Goal: Task Accomplishment & Management: Manage account settings

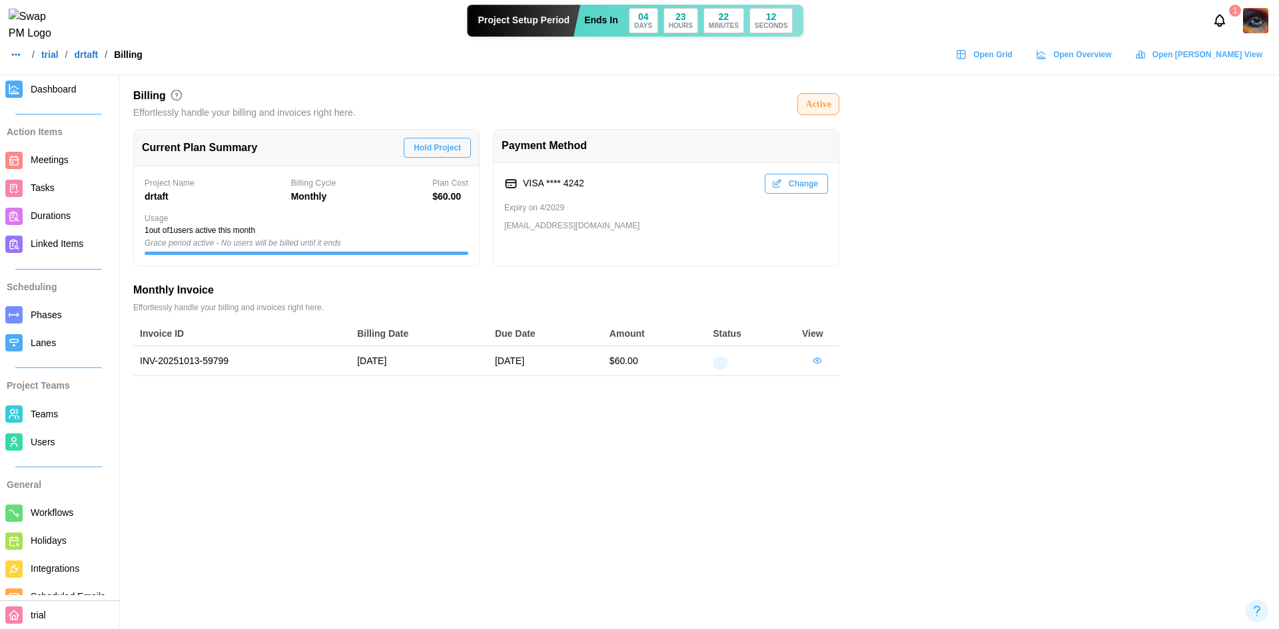
click at [10, 64] on button "button" at bounding box center [16, 54] width 19 height 19
click at [23, 98] on div "Dashboard" at bounding box center [43, 92] width 50 height 15
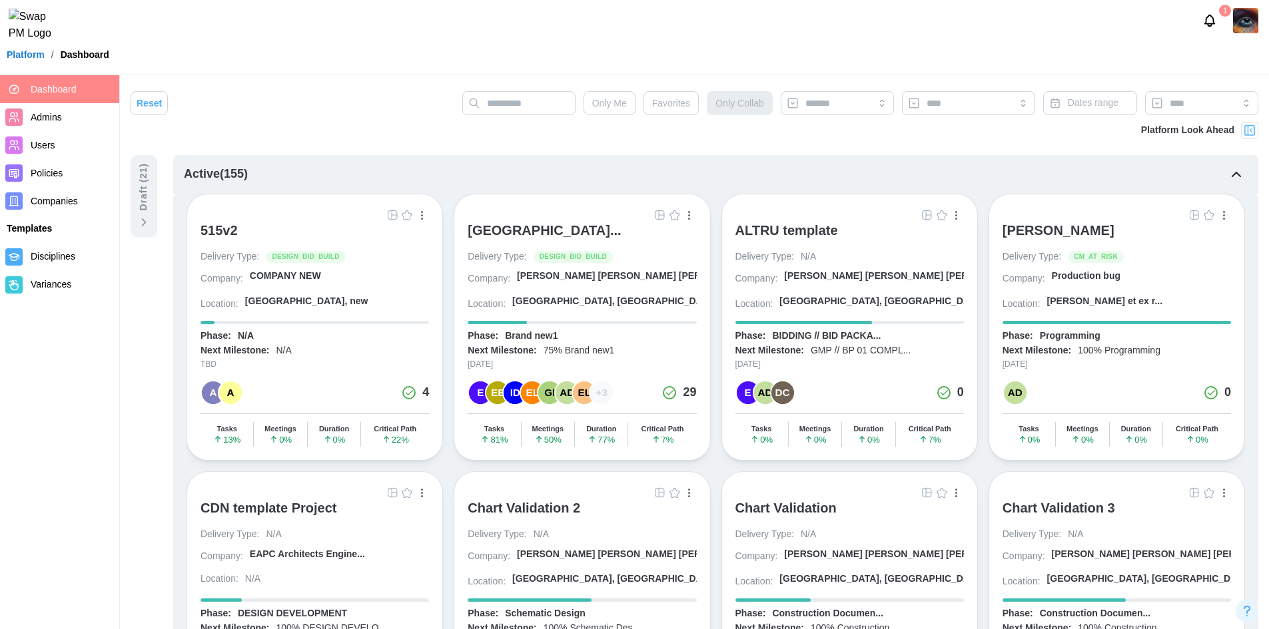
click at [45, 198] on span "Companies" at bounding box center [54, 201] width 47 height 11
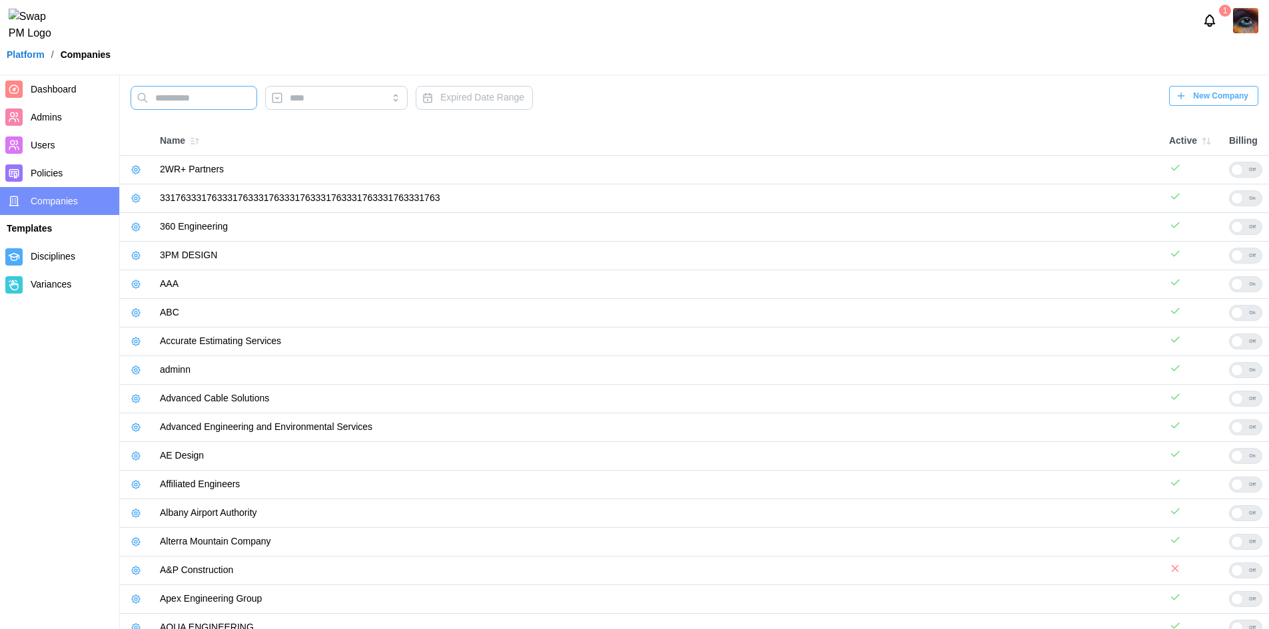
click at [192, 97] on input "text" at bounding box center [194, 98] width 127 height 24
paste input "**********"
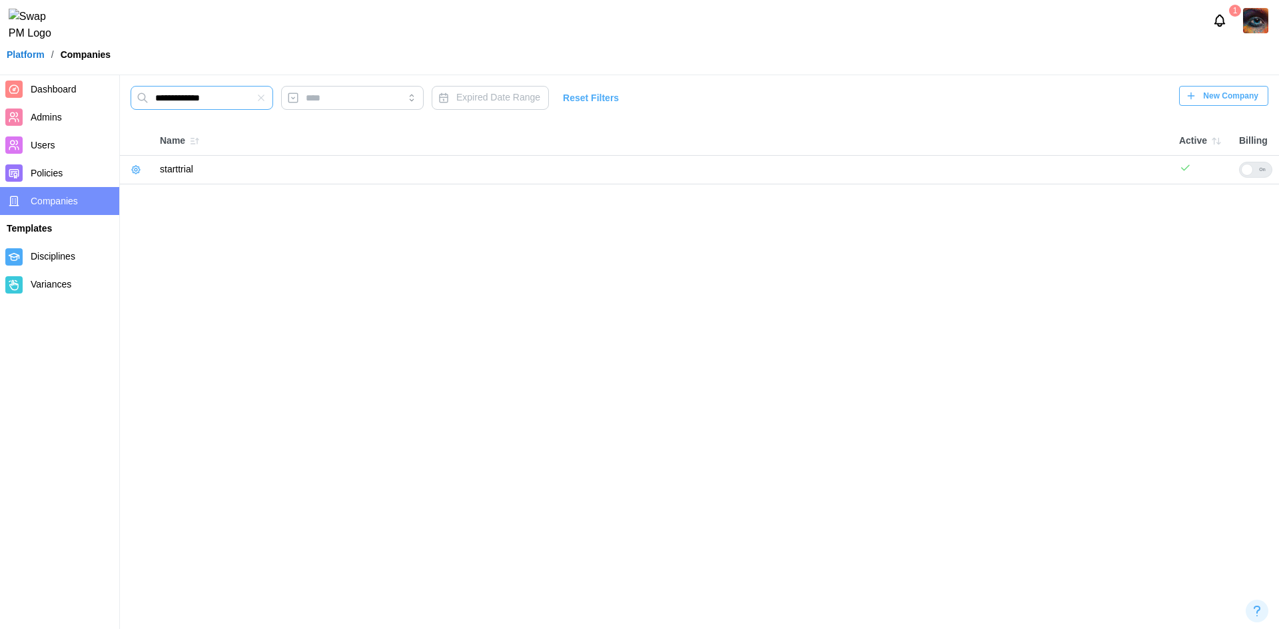
click at [163, 99] on input "**********" at bounding box center [202, 98] width 143 height 24
type input "**********"
click at [136, 170] on icon "button" at bounding box center [136, 170] width 11 height 11
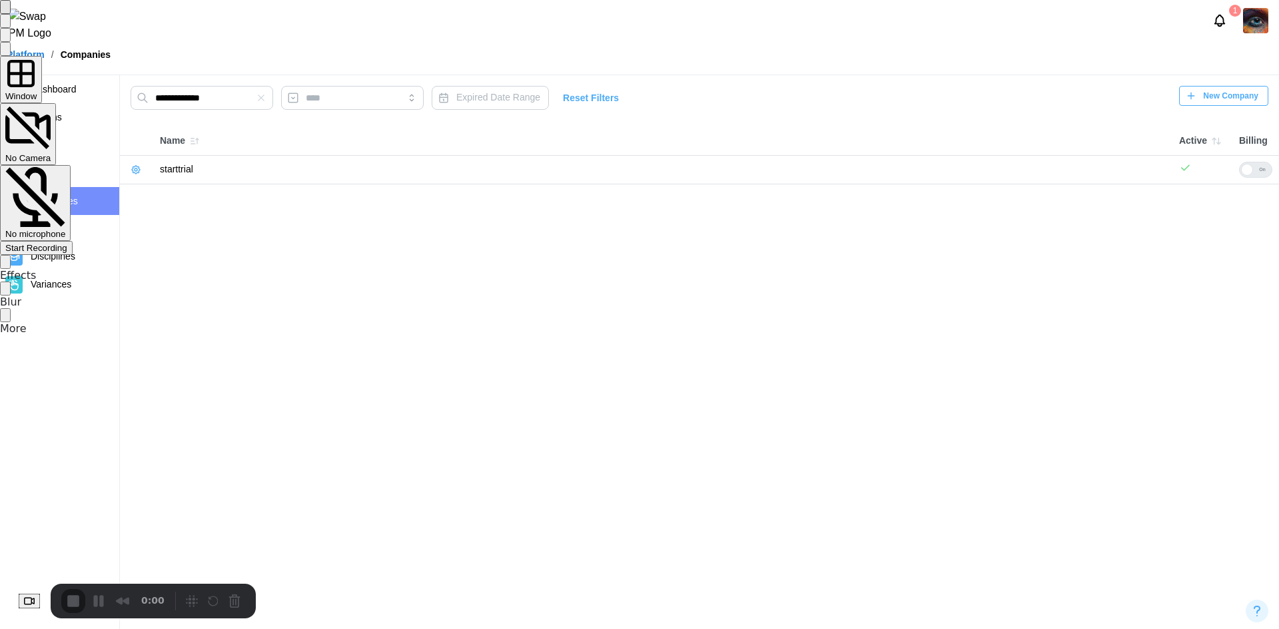
click at [67, 243] on span "Start Recording" at bounding box center [36, 248] width 62 height 10
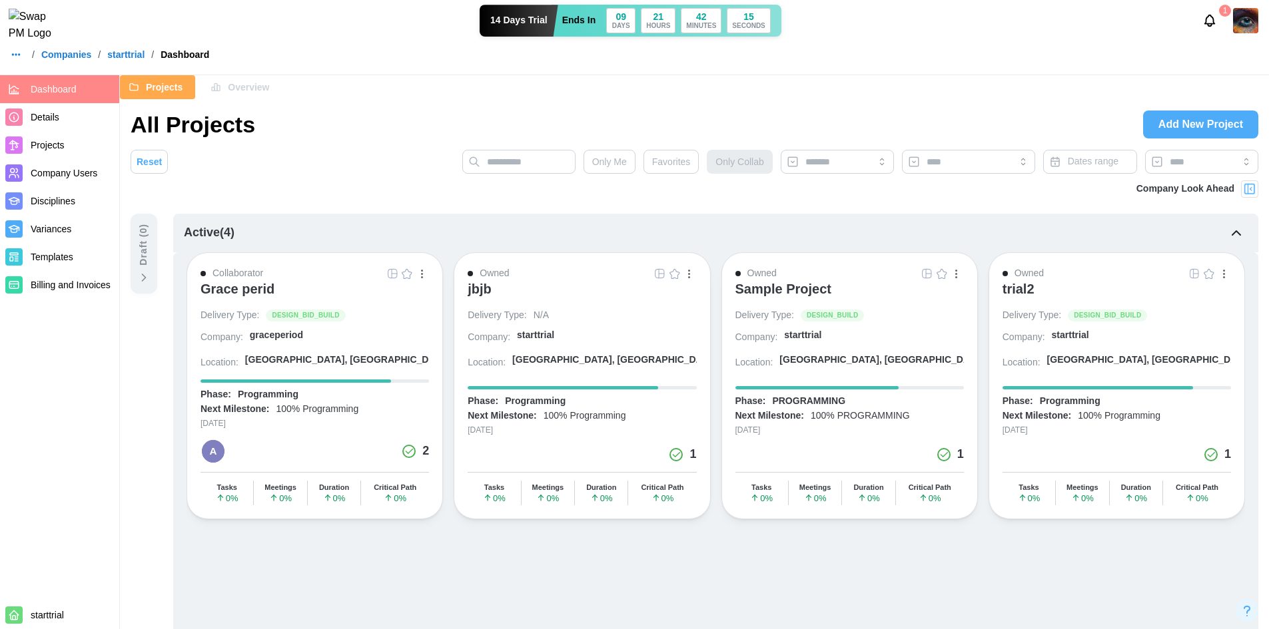
click at [1010, 295] on div "trial2" at bounding box center [1018, 289] width 32 height 16
drag, startPoint x: 51, startPoint y: 122, endPoint x: 19, endPoint y: 65, distance: 65.6
click at [19, 60] on icon "button" at bounding box center [16, 54] width 11 height 11
click at [33, 79] on link "Dashboard" at bounding box center [42, 92] width 65 height 28
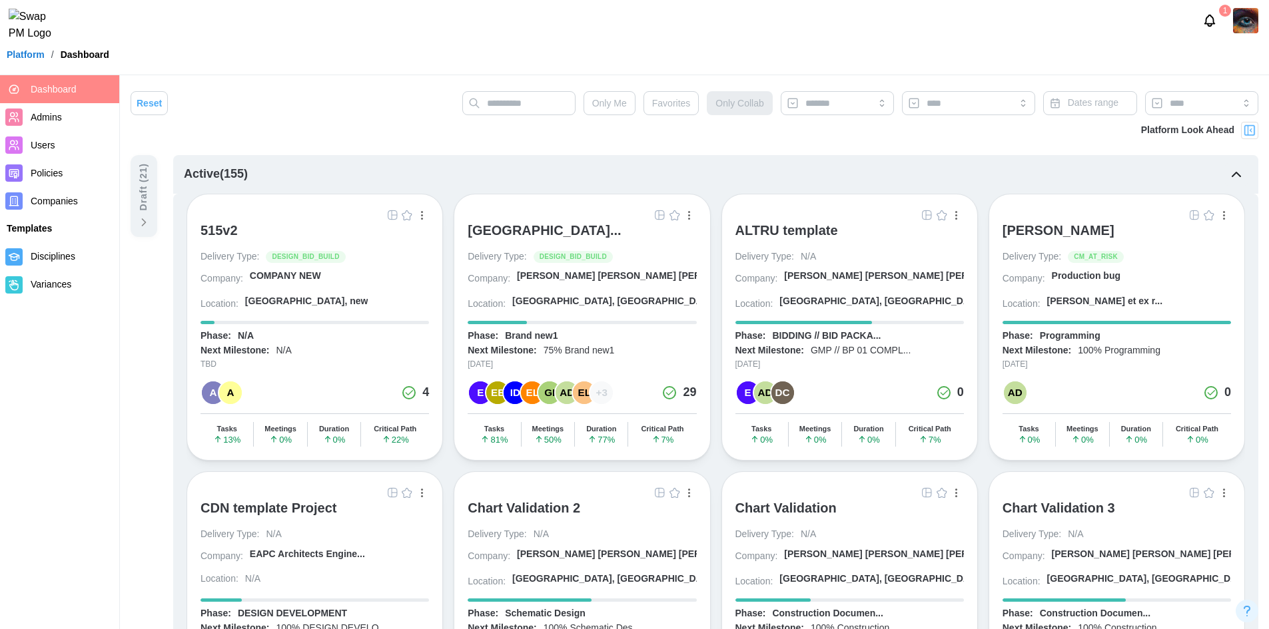
click at [78, 207] on span "Companies" at bounding box center [72, 201] width 83 height 17
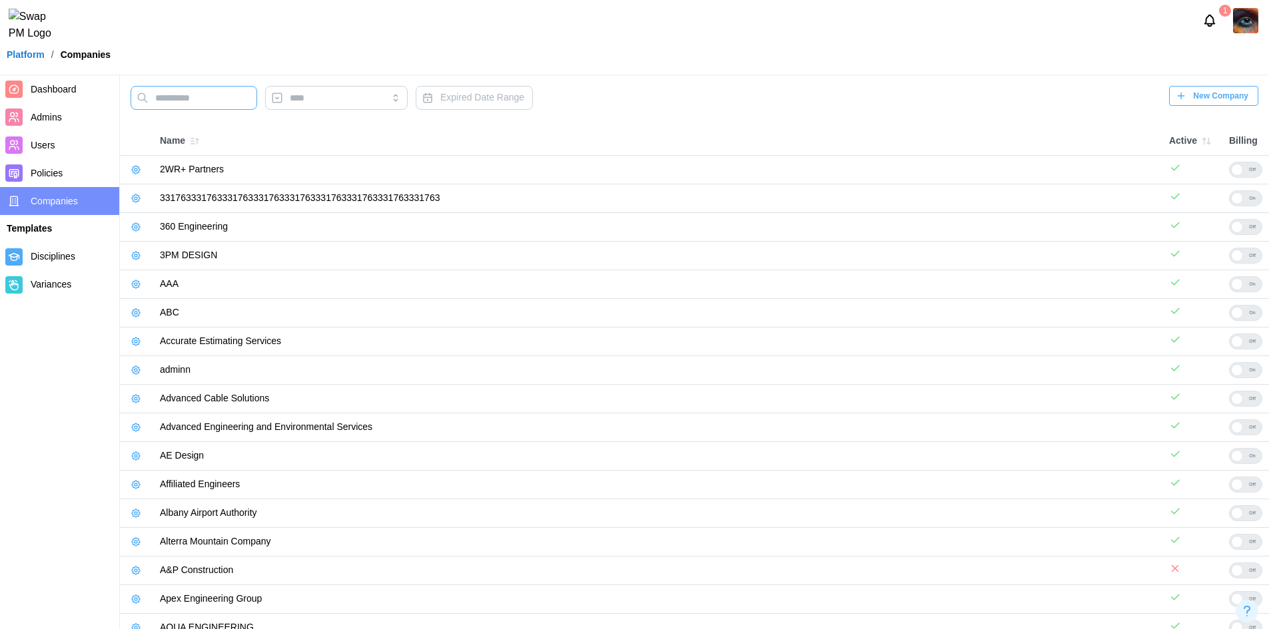
click at [184, 99] on input "text" at bounding box center [194, 98] width 127 height 24
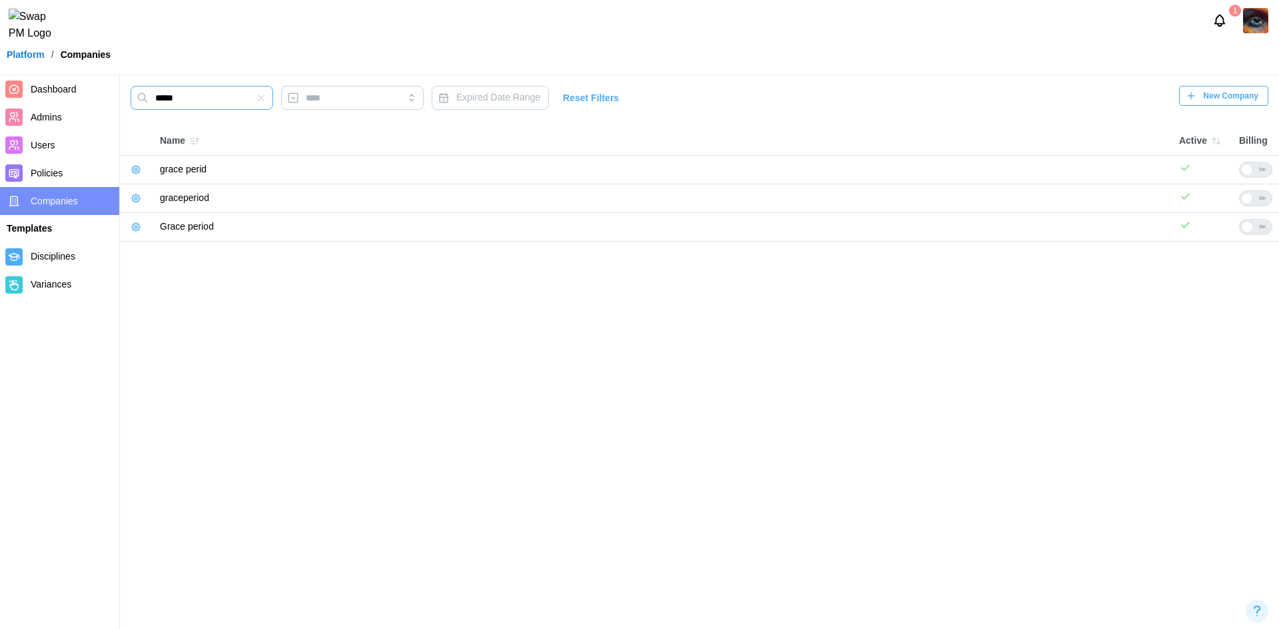
type input "*****"
click at [133, 199] on icon "button" at bounding box center [136, 198] width 11 height 11
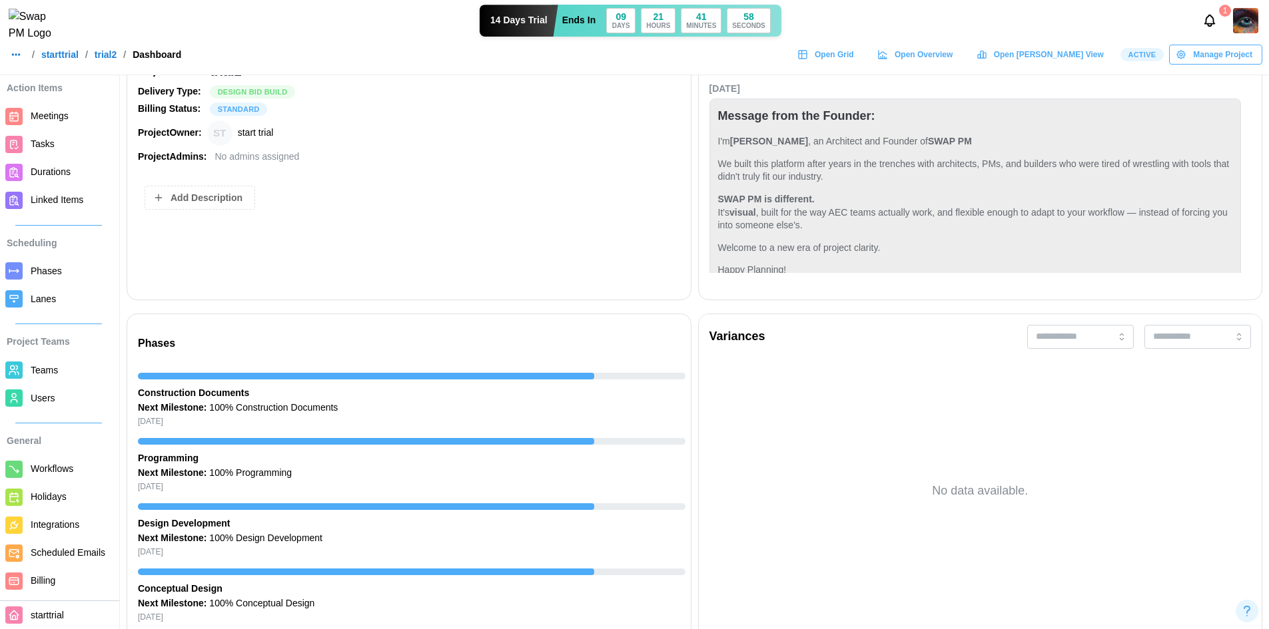
scroll to position [333, 0]
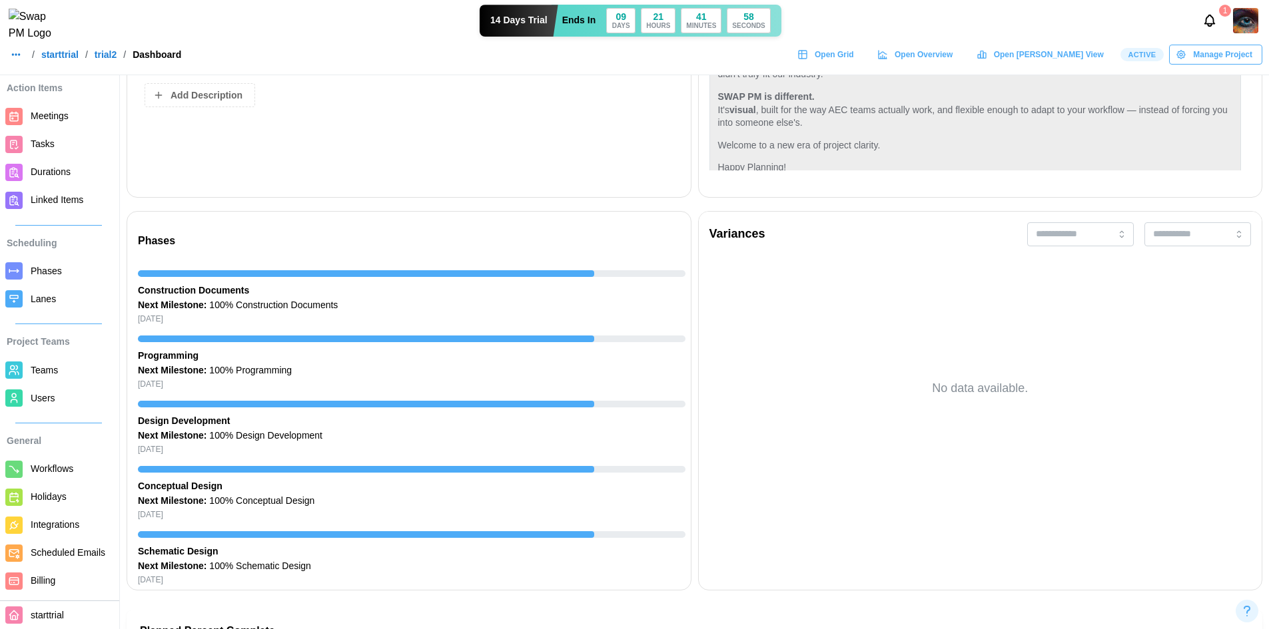
click at [68, 575] on span "Billing" at bounding box center [71, 581] width 81 height 17
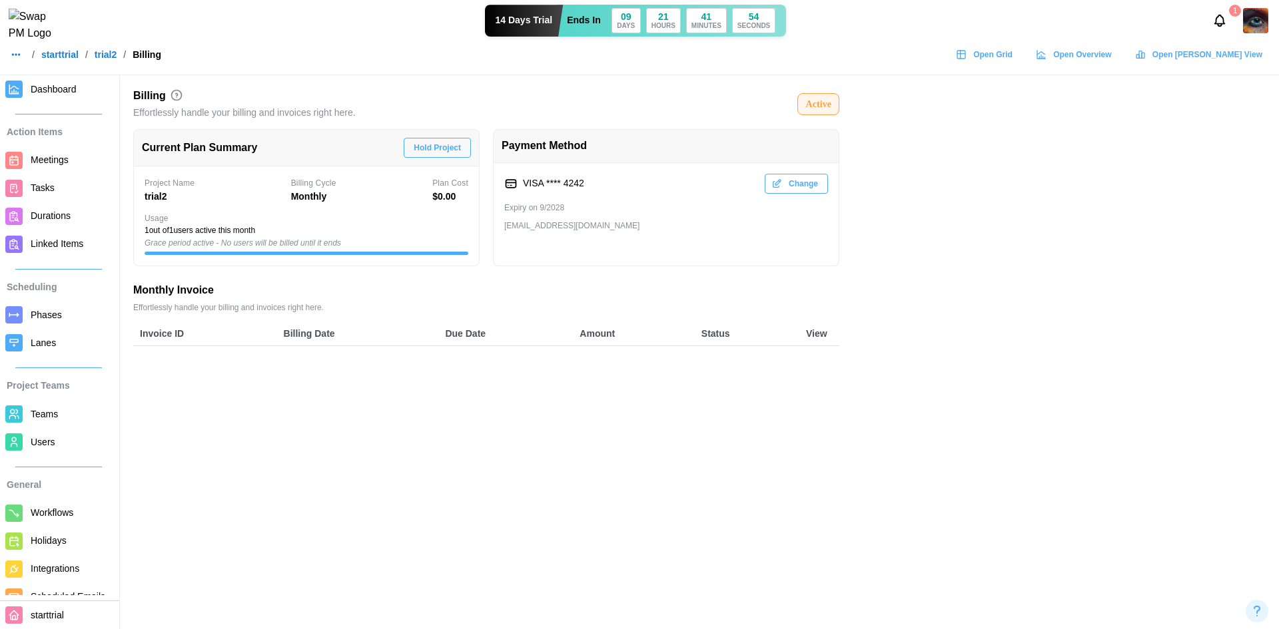
click at [412, 146] on button "Hold Project" at bounding box center [437, 148] width 67 height 20
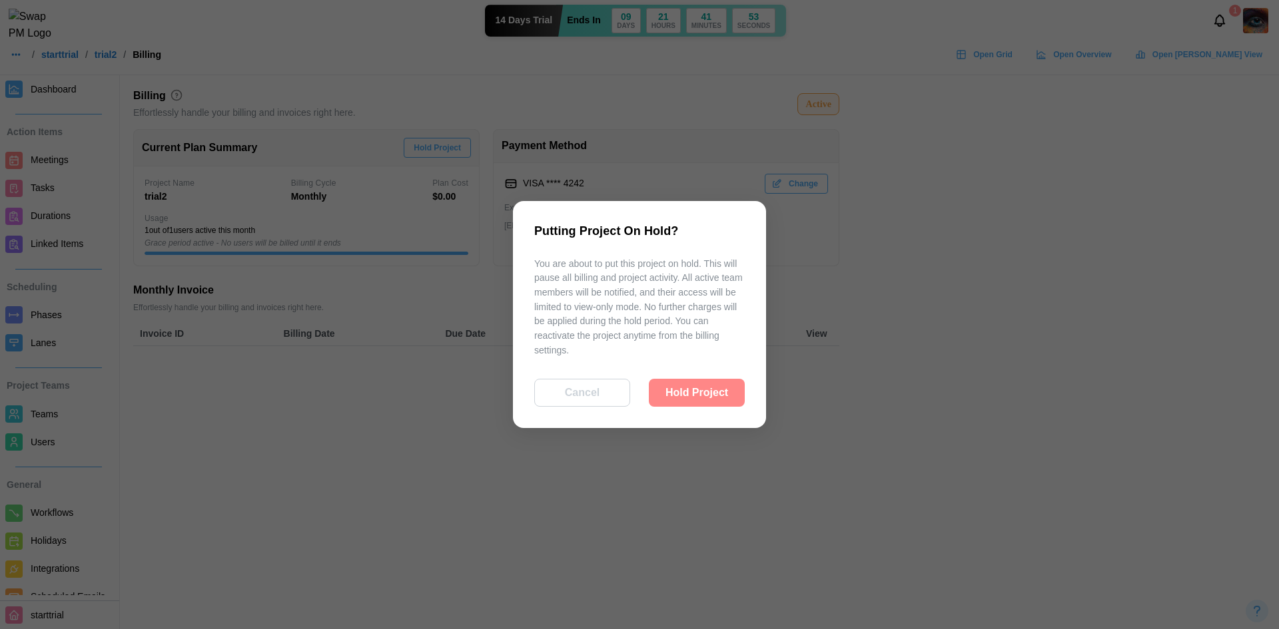
click at [698, 400] on span "Hold Project" at bounding box center [696, 393] width 63 height 27
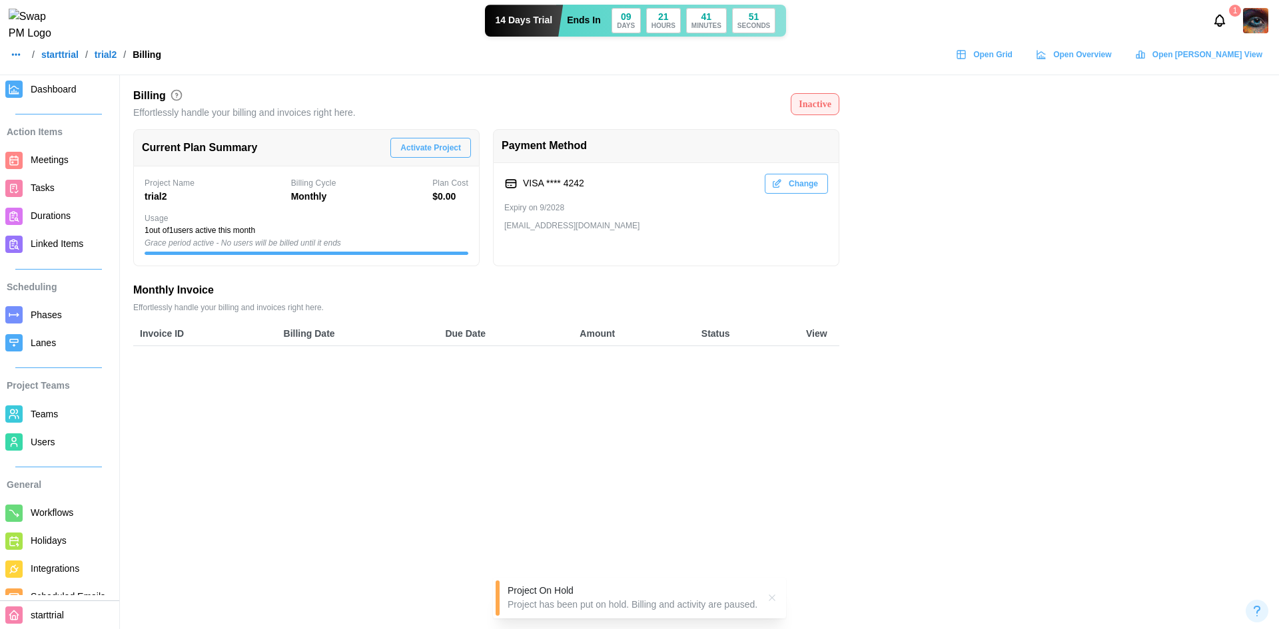
click at [456, 149] on span "Activate Project" at bounding box center [430, 148] width 61 height 19
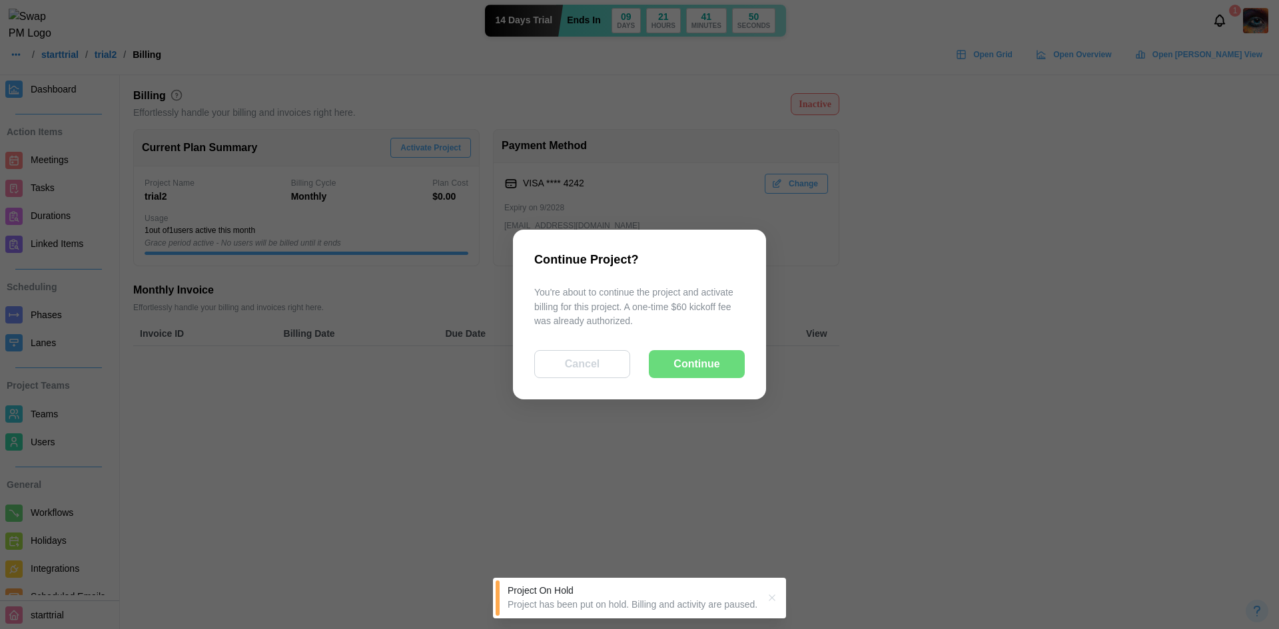
click at [723, 359] on div "Continue" at bounding box center [696, 364] width 65 height 27
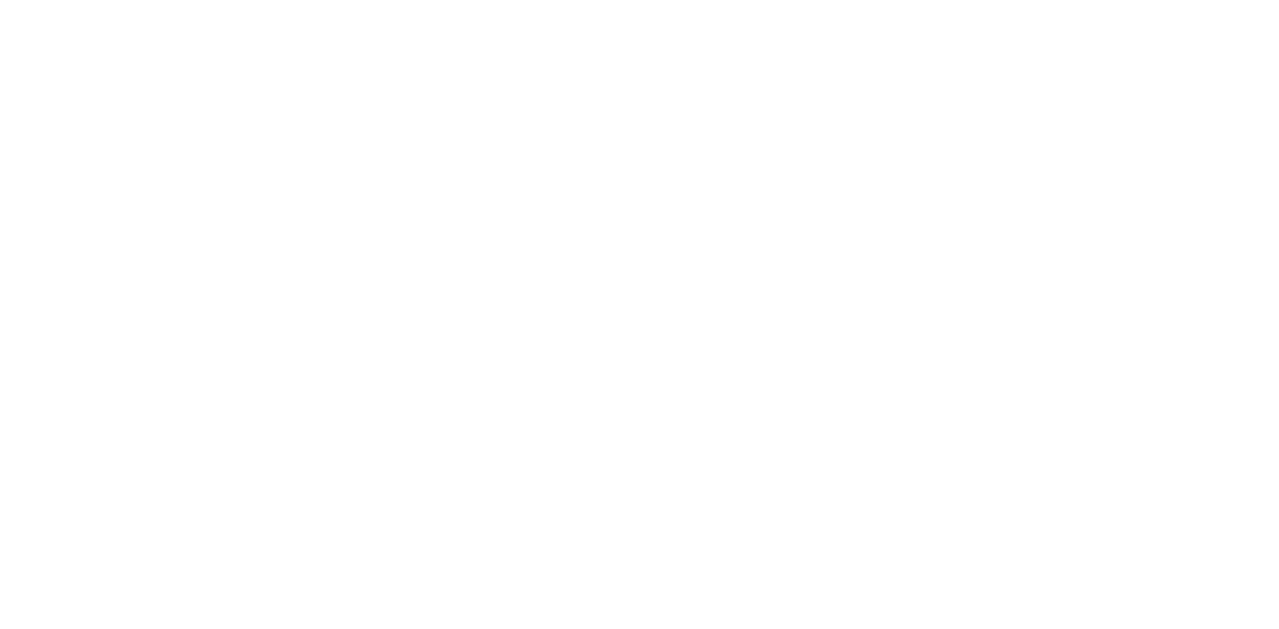
click at [870, 0] on html at bounding box center [639, 0] width 1279 height 0
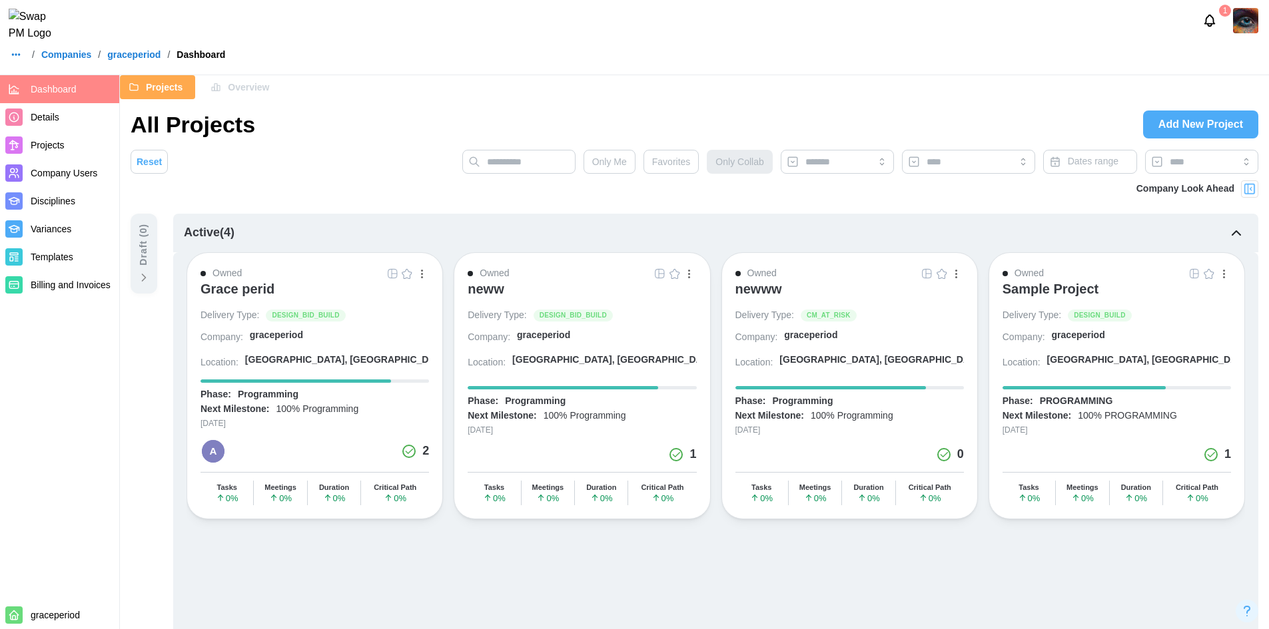
click at [19, 59] on icon "button" at bounding box center [16, 54] width 11 height 11
click at [37, 89] on div "Dashboard" at bounding box center [42, 92] width 49 height 15
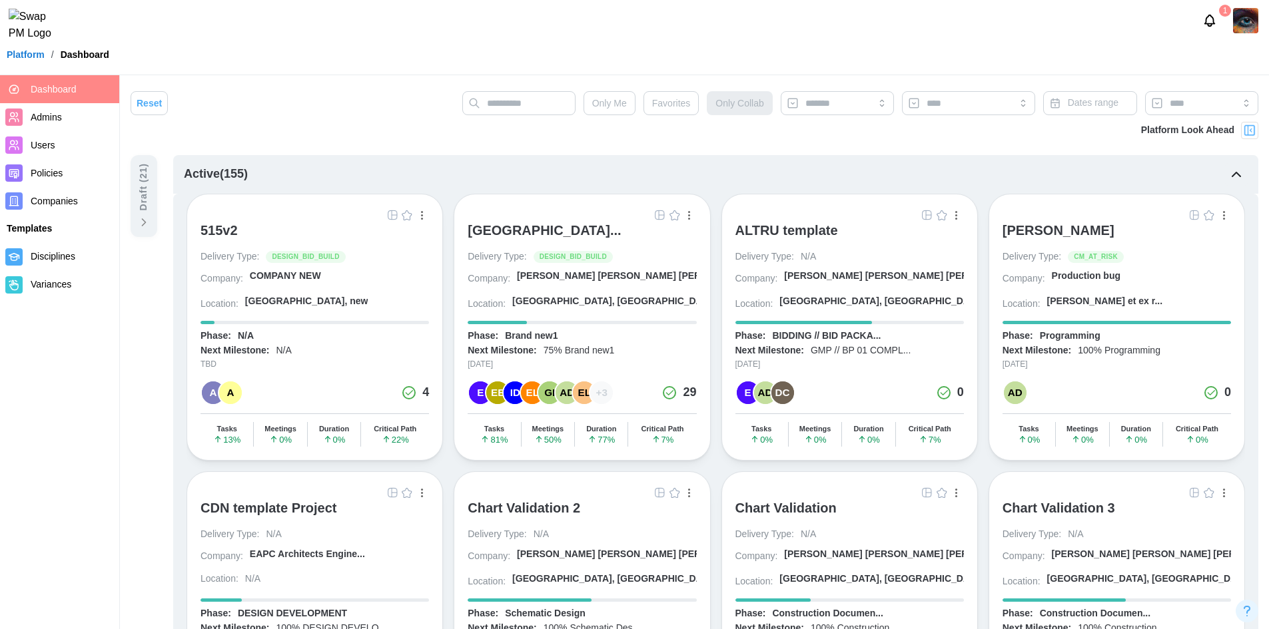
click at [38, 202] on span "Companies" at bounding box center [54, 201] width 47 height 11
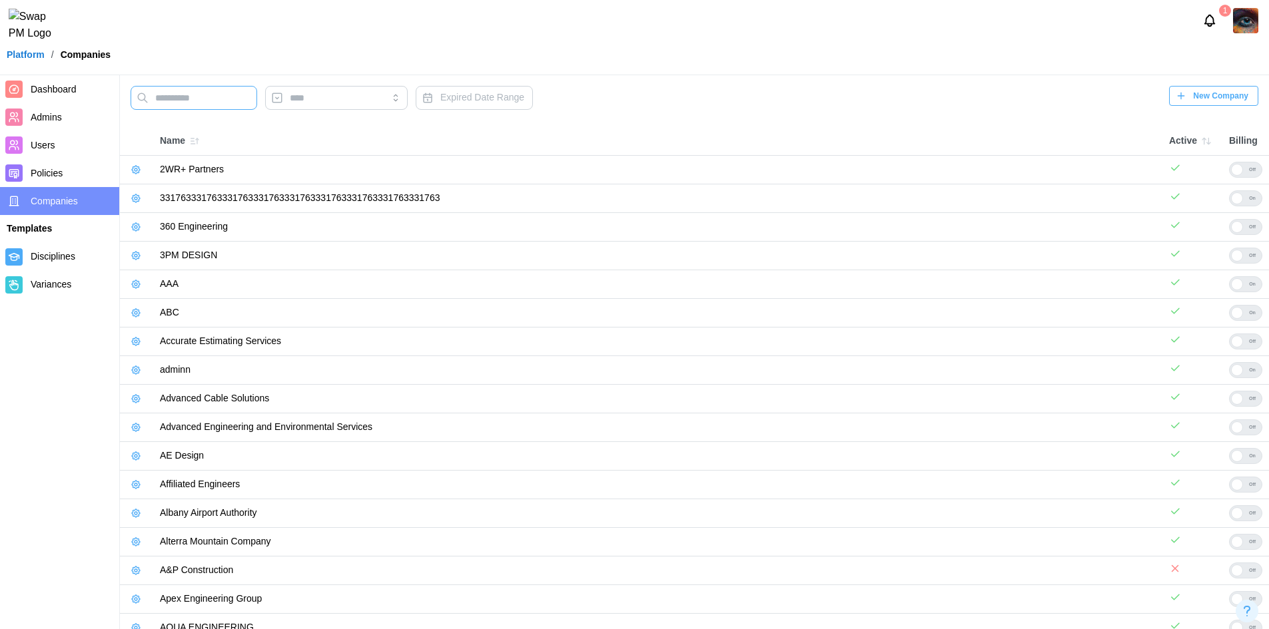
click at [159, 94] on input "text" at bounding box center [194, 98] width 127 height 24
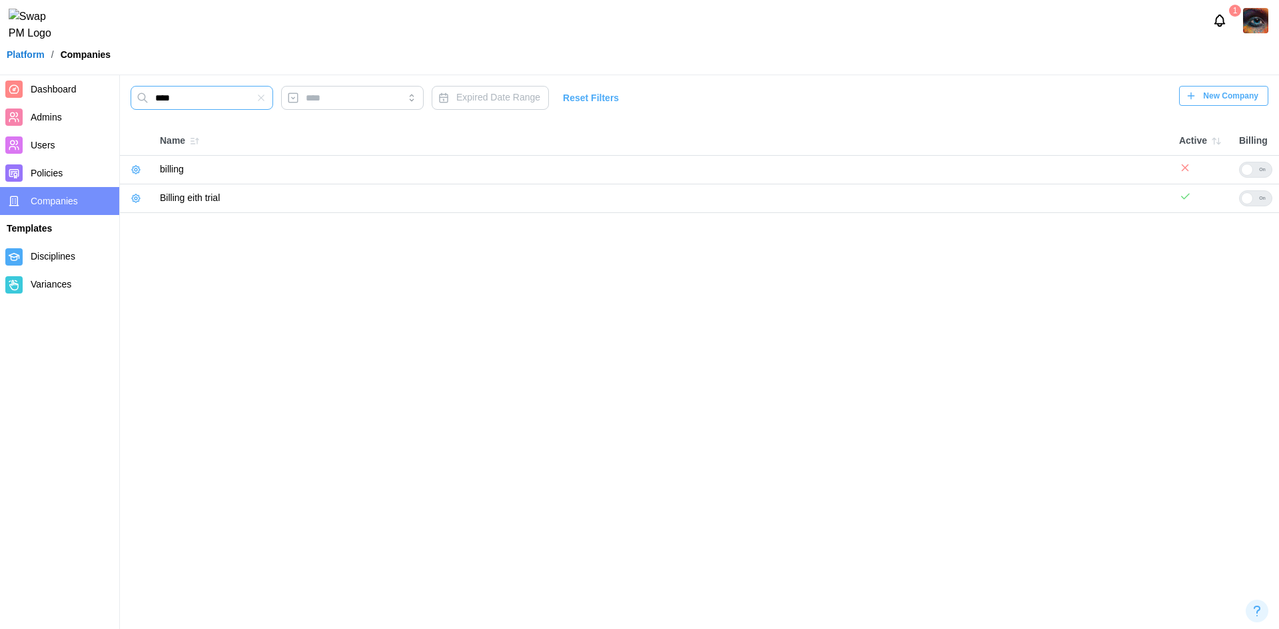
type input "****"
click at [132, 202] on icon "button" at bounding box center [136, 198] width 11 height 11
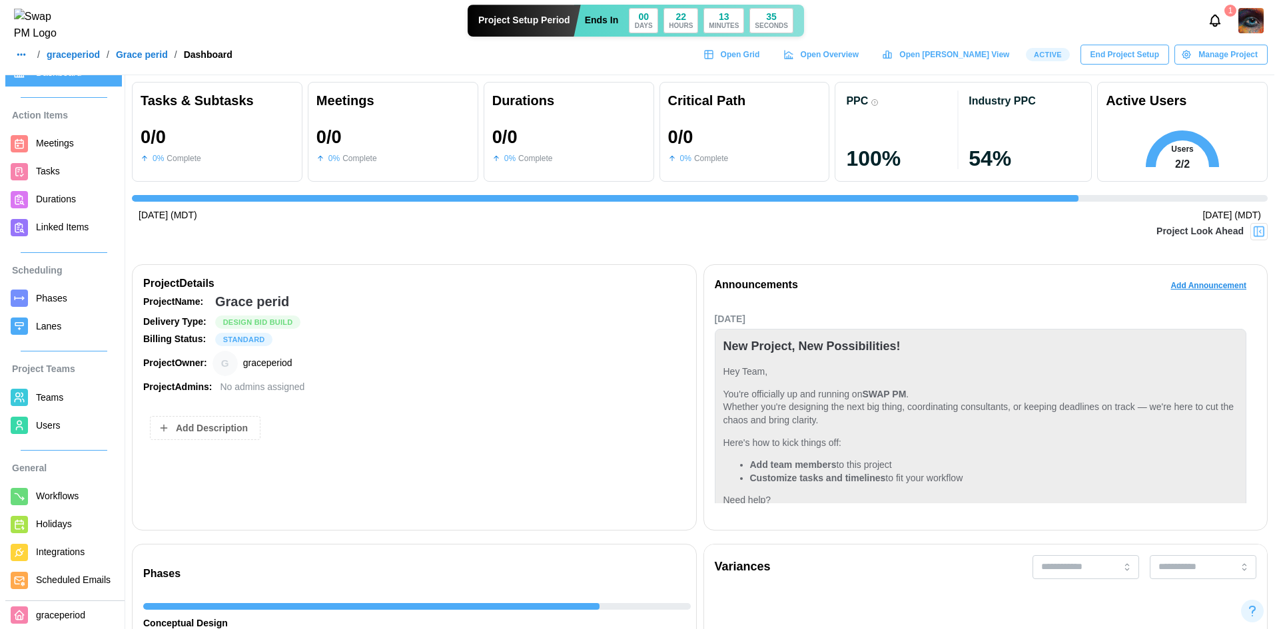
scroll to position [59, 0]
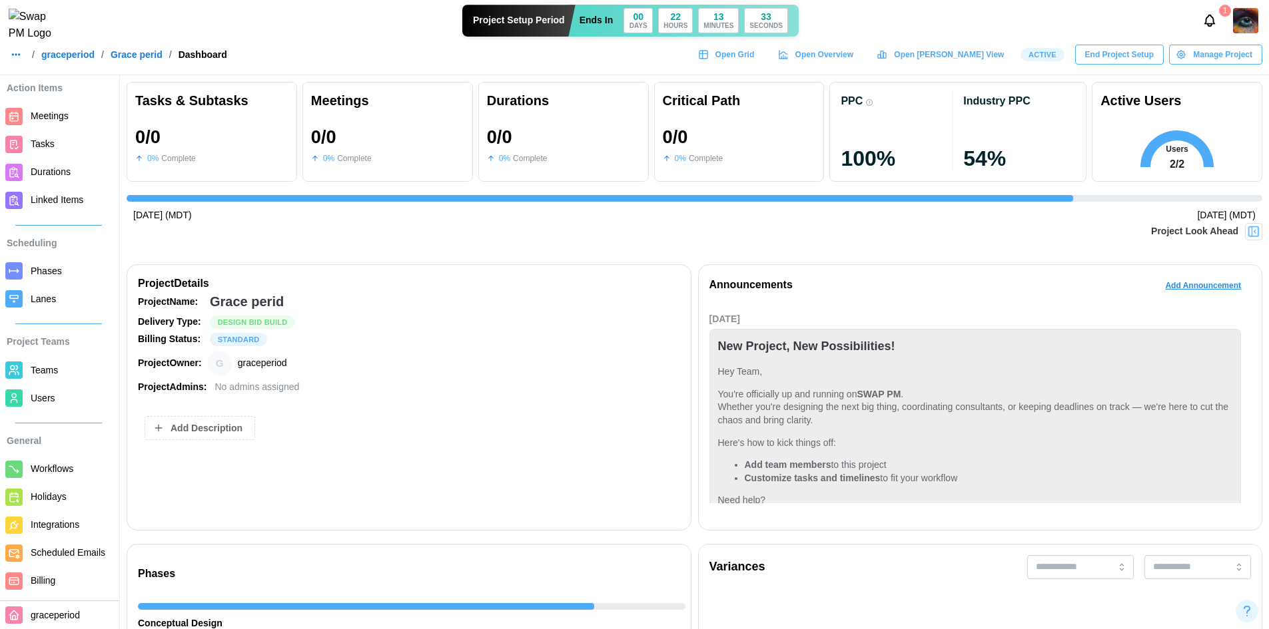
click at [35, 585] on span "Billing" at bounding box center [43, 580] width 25 height 11
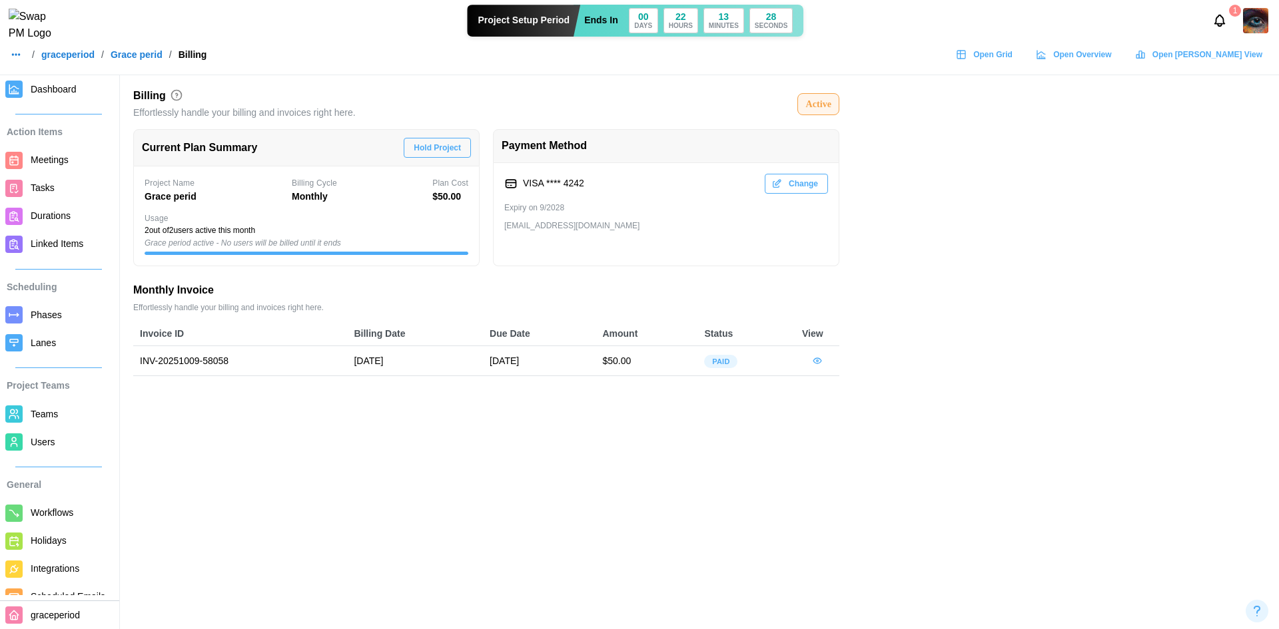
click at [446, 151] on span "Hold Project" at bounding box center [437, 148] width 47 height 19
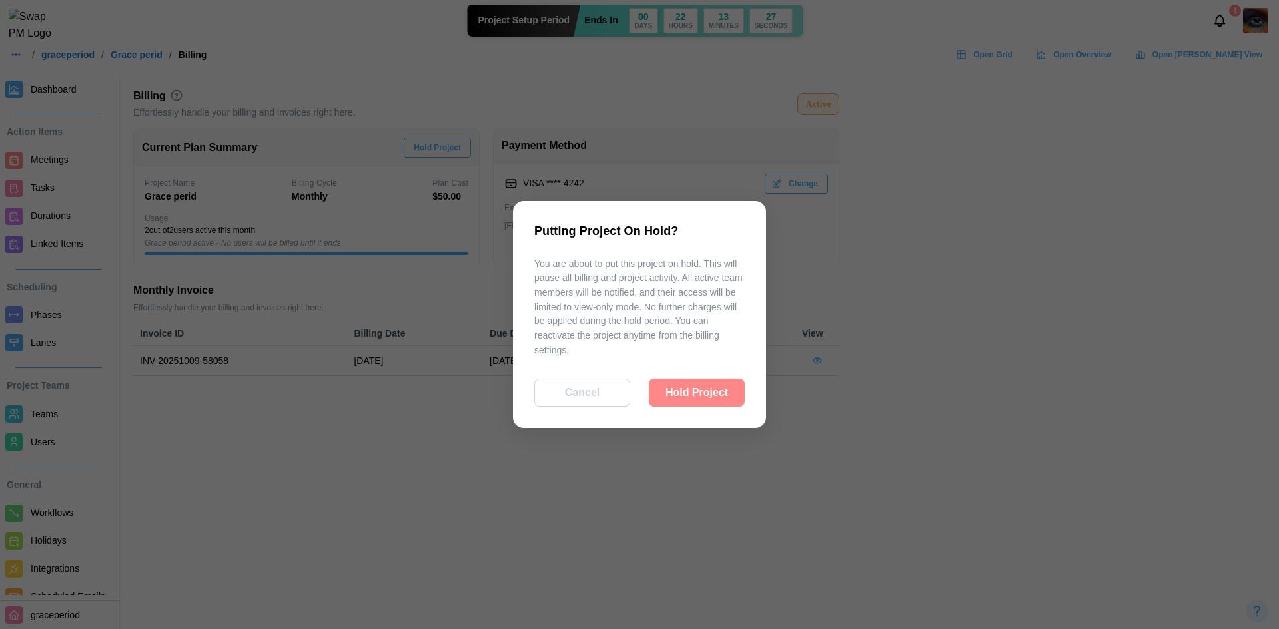
click at [679, 400] on span "Hold Project" at bounding box center [696, 393] width 63 height 27
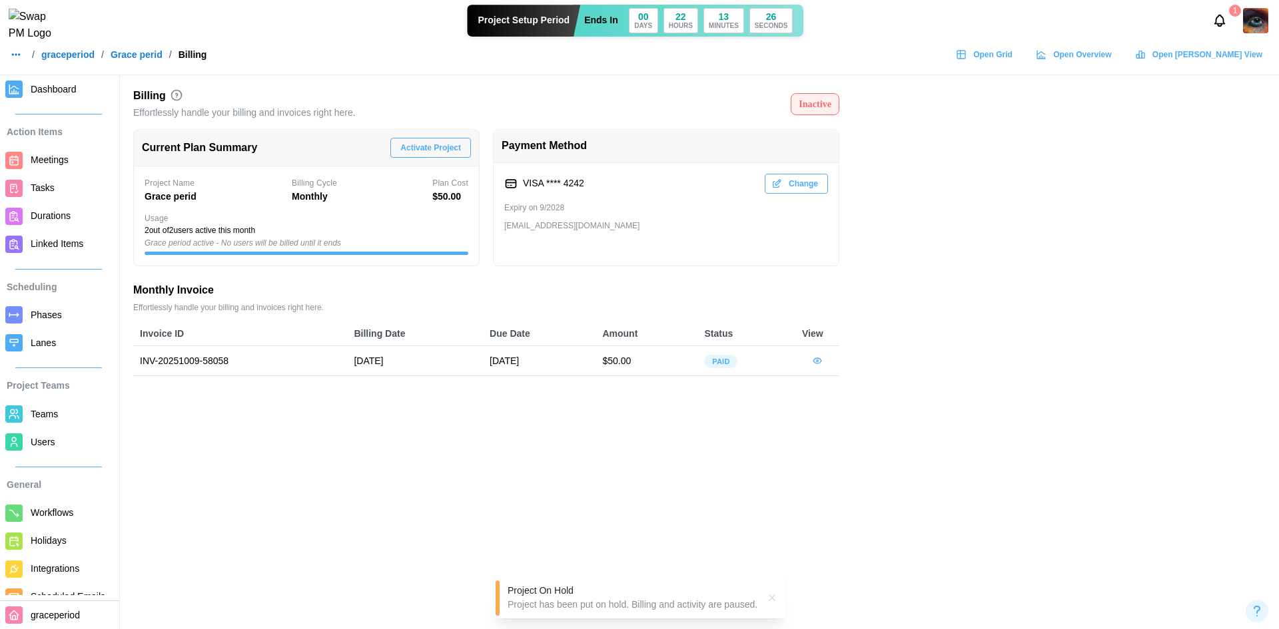
click at [431, 153] on span "Activate Project" at bounding box center [430, 148] width 61 height 19
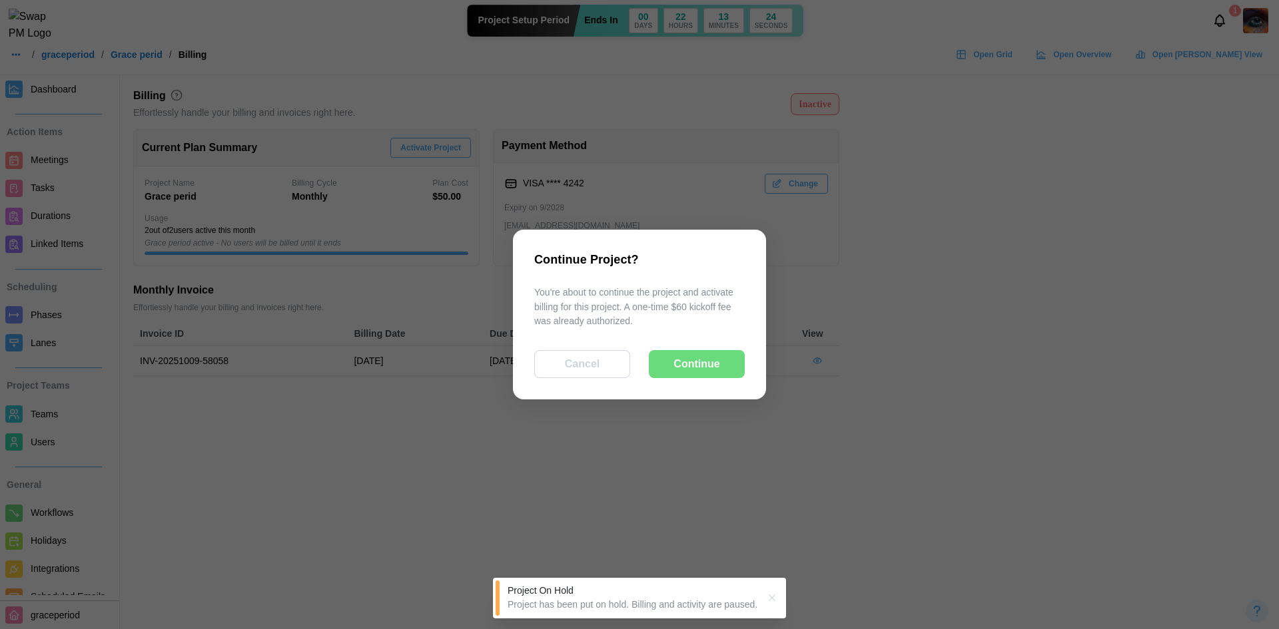
click at [680, 351] on span "Continue" at bounding box center [696, 364] width 46 height 27
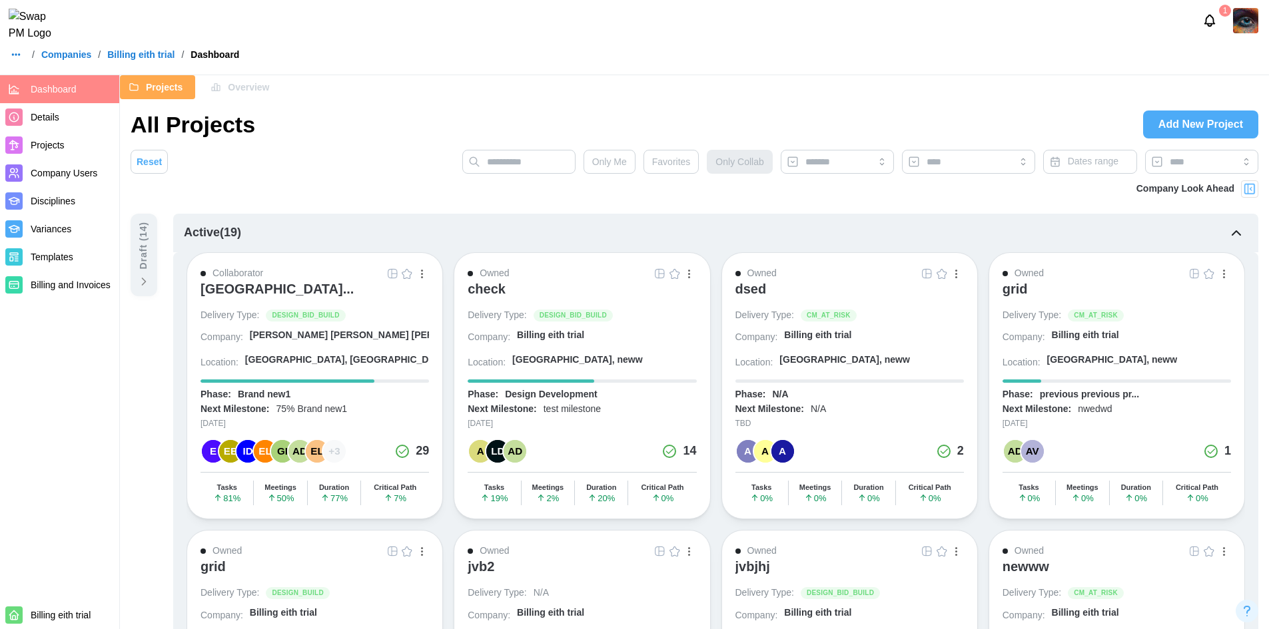
click at [488, 286] on div "check" at bounding box center [487, 289] width 38 height 16
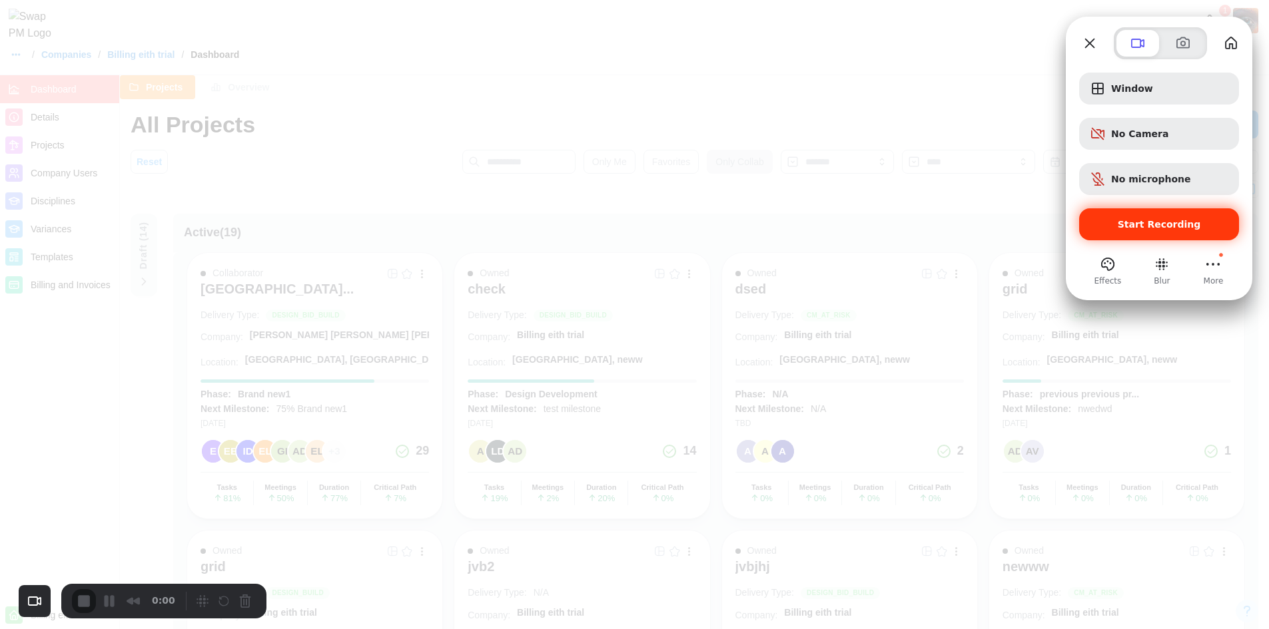
click at [1112, 217] on div "Start Recording" at bounding box center [1159, 224] width 160 height 32
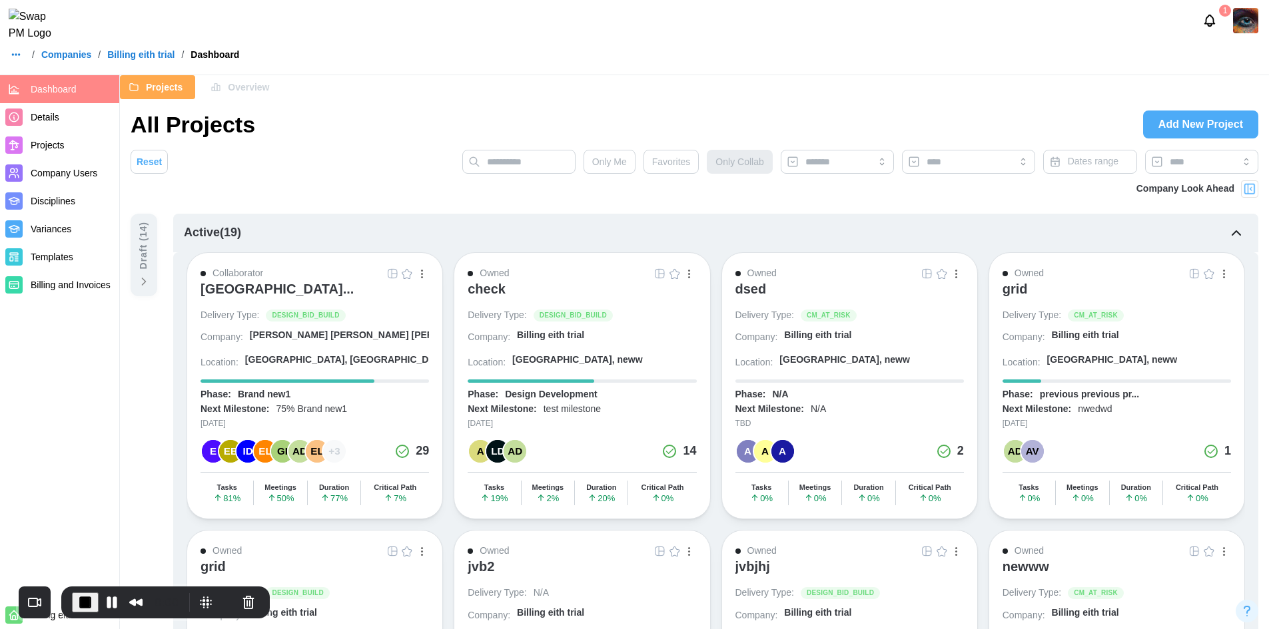
click at [58, 59] on link "Companies" at bounding box center [66, 54] width 50 height 9
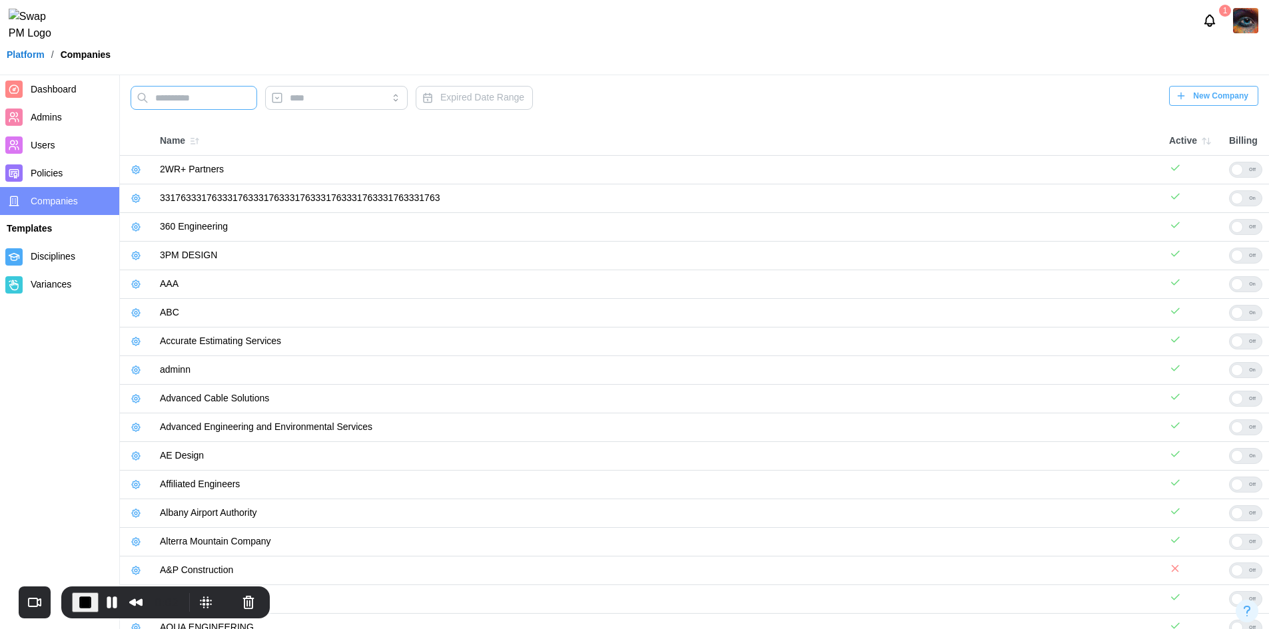
click at [176, 100] on input "text" at bounding box center [194, 98] width 127 height 24
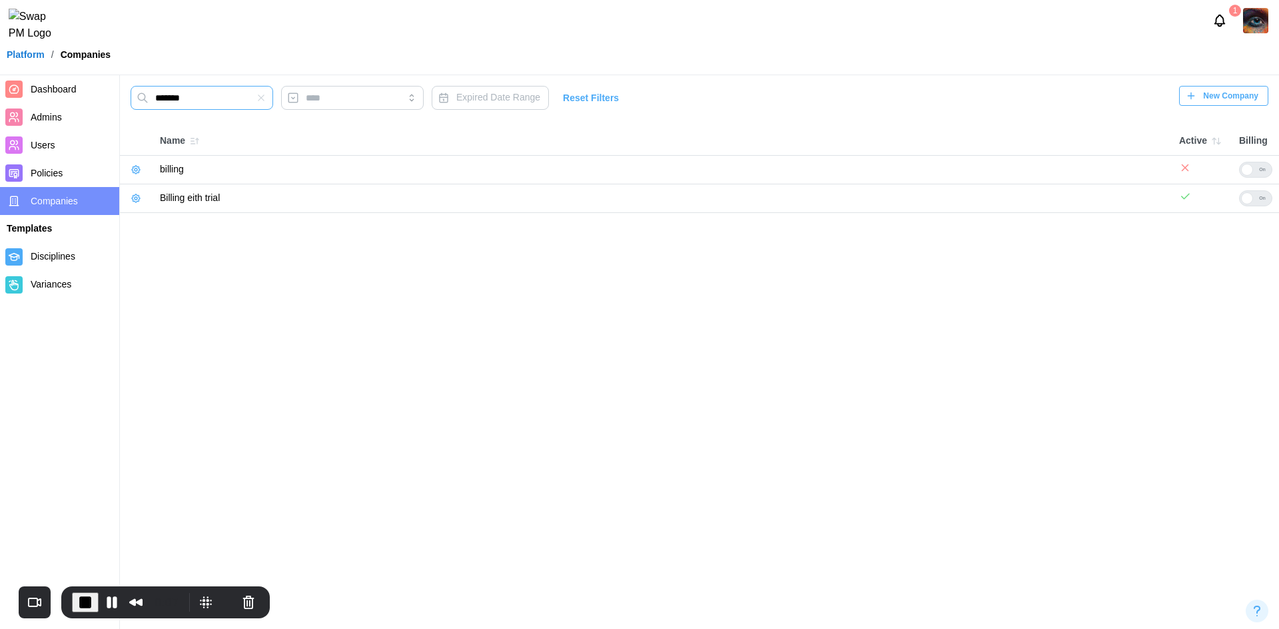
type input "*******"
click at [143, 200] on button "button" at bounding box center [136, 198] width 19 height 19
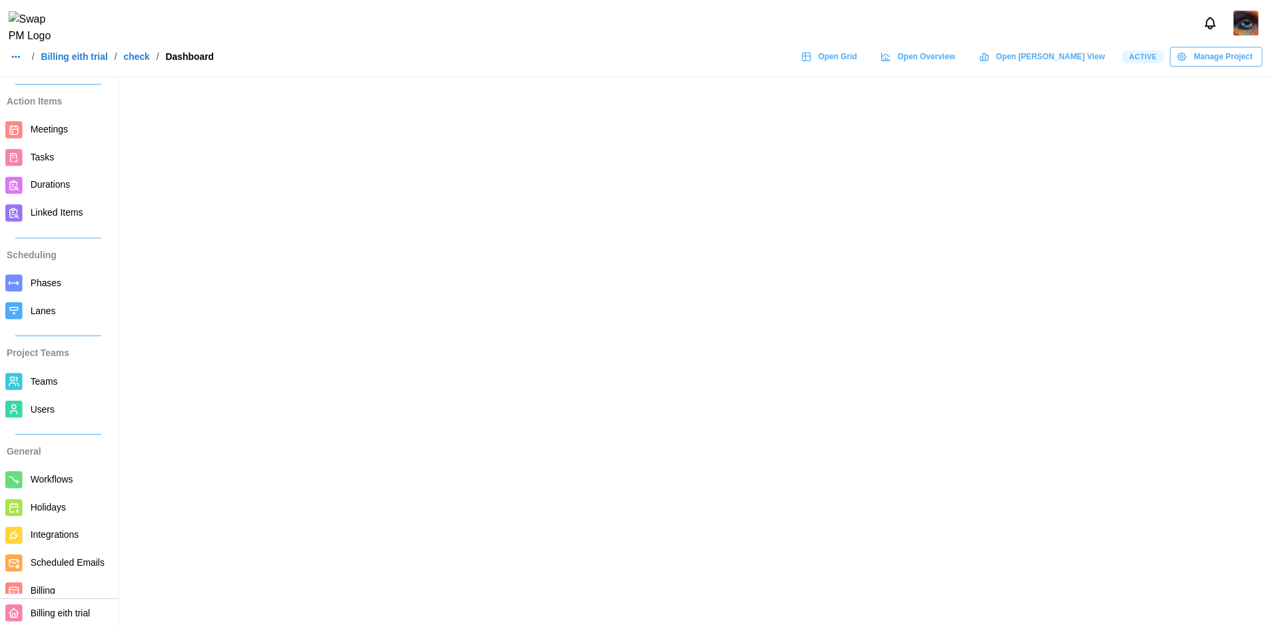
scroll to position [59, 0]
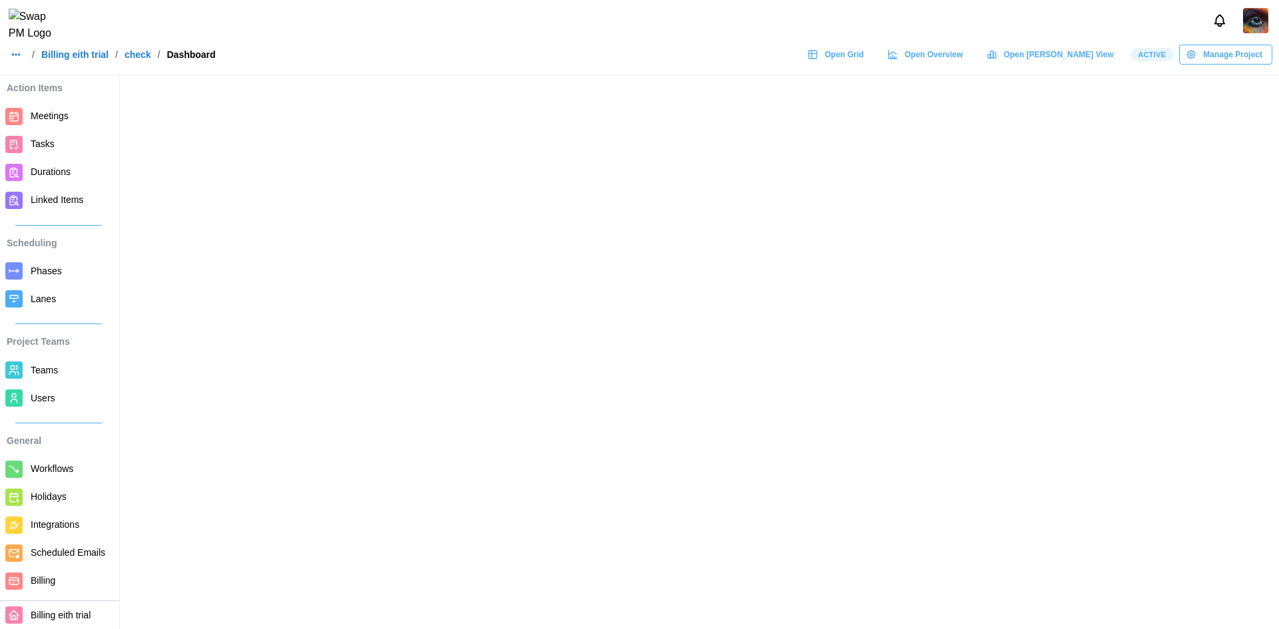
click at [54, 582] on span "Billing" at bounding box center [43, 580] width 25 height 11
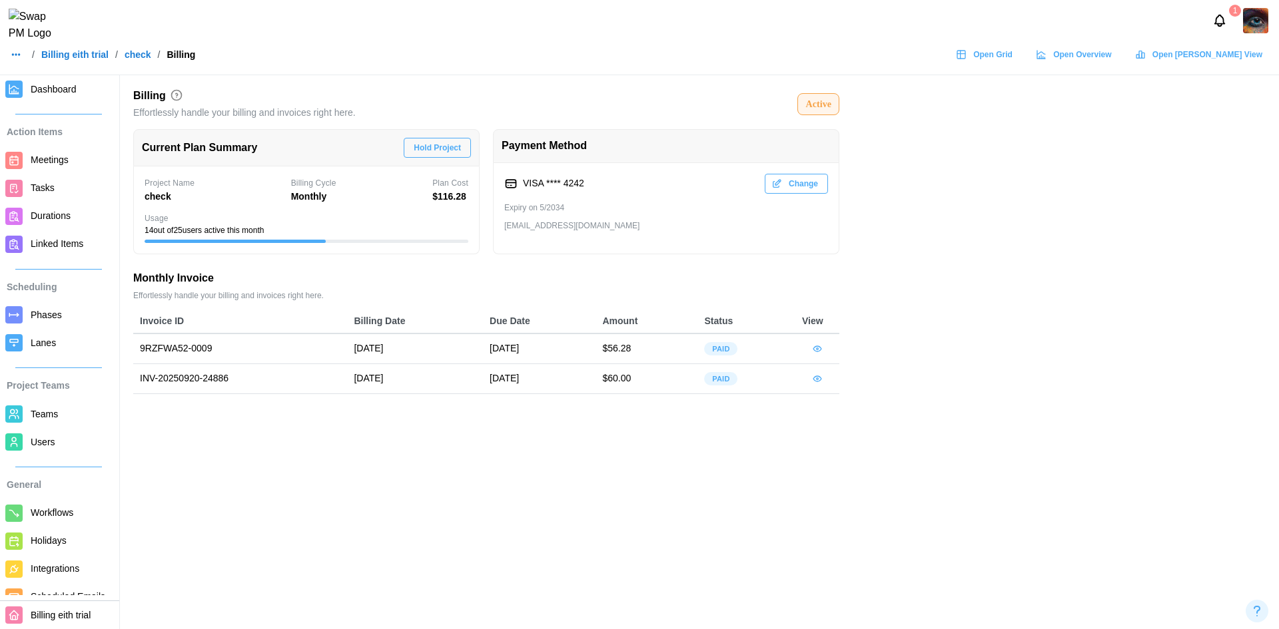
click at [439, 153] on span "Hold Project" at bounding box center [437, 148] width 47 height 19
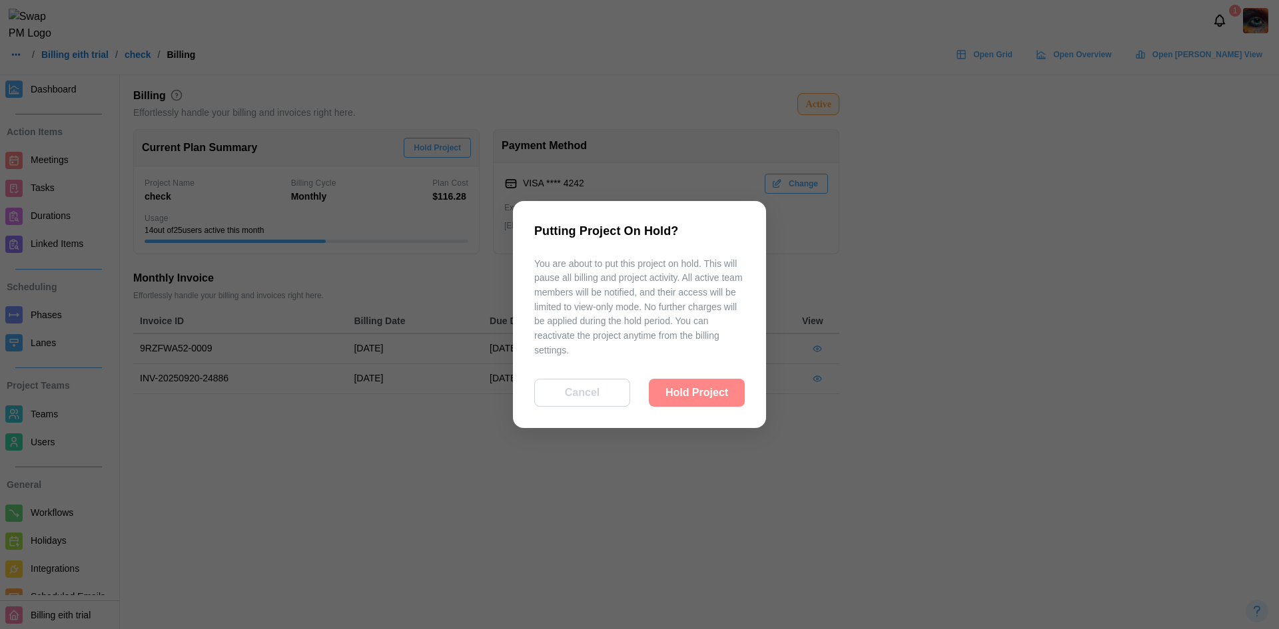
click at [713, 404] on span "Hold Project" at bounding box center [696, 393] width 63 height 27
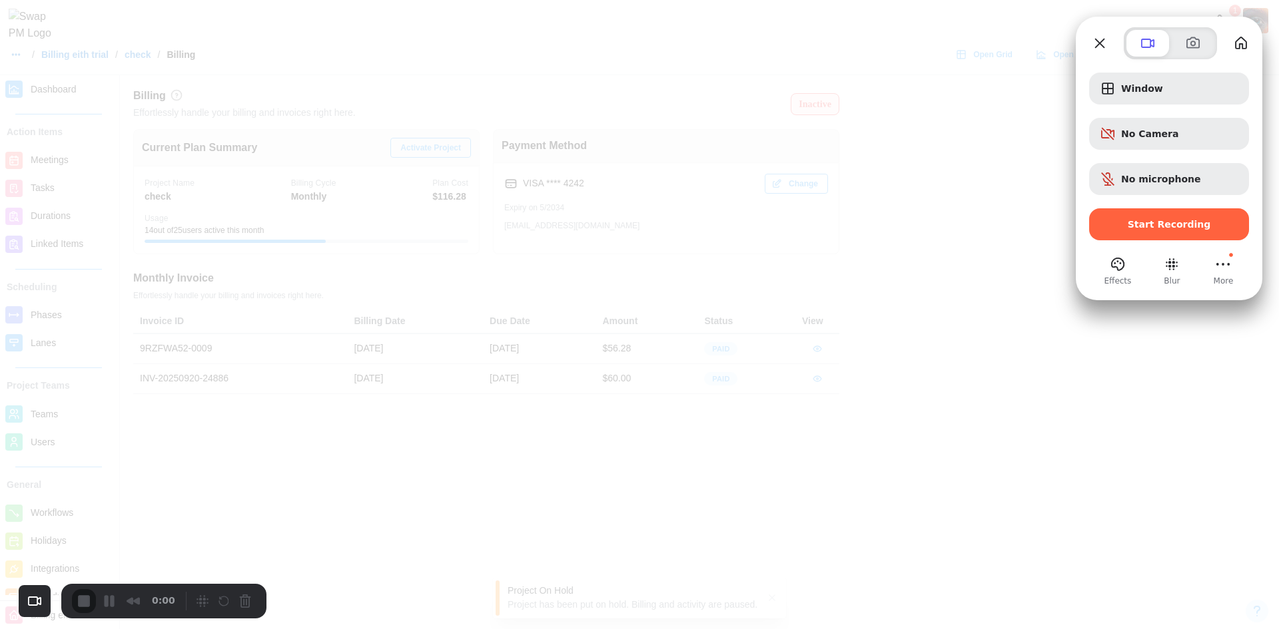
click at [1142, 216] on div "Start Recording" at bounding box center [1169, 224] width 160 height 32
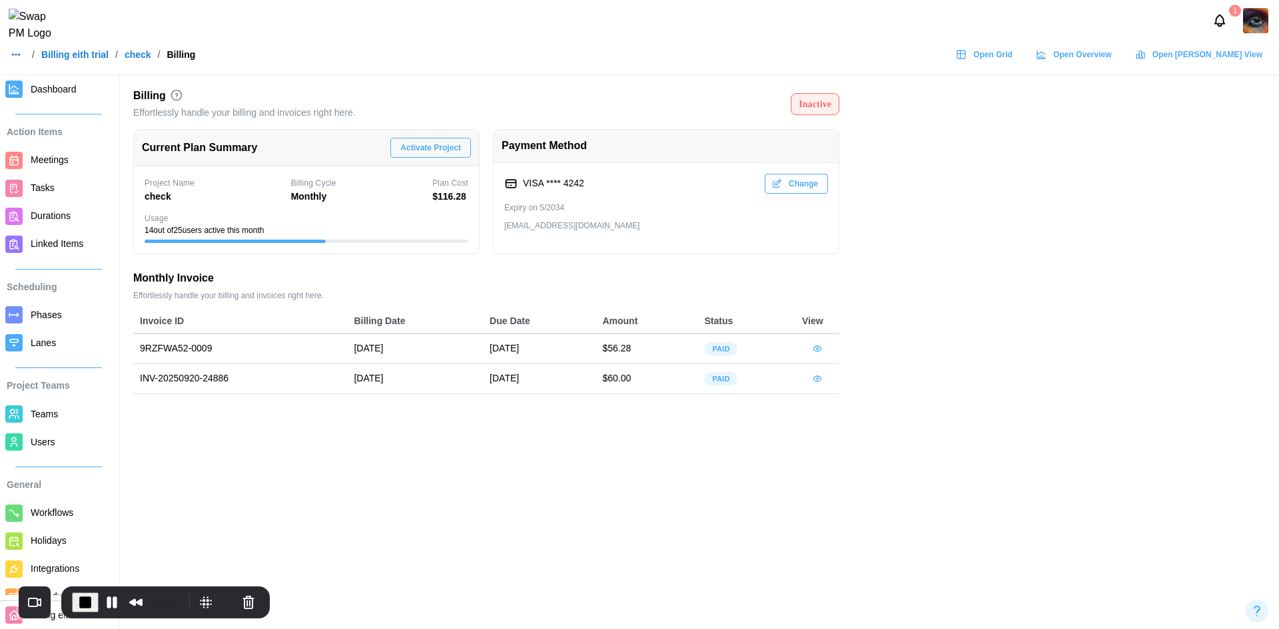
click at [422, 140] on span "Activate Project" at bounding box center [430, 148] width 61 height 19
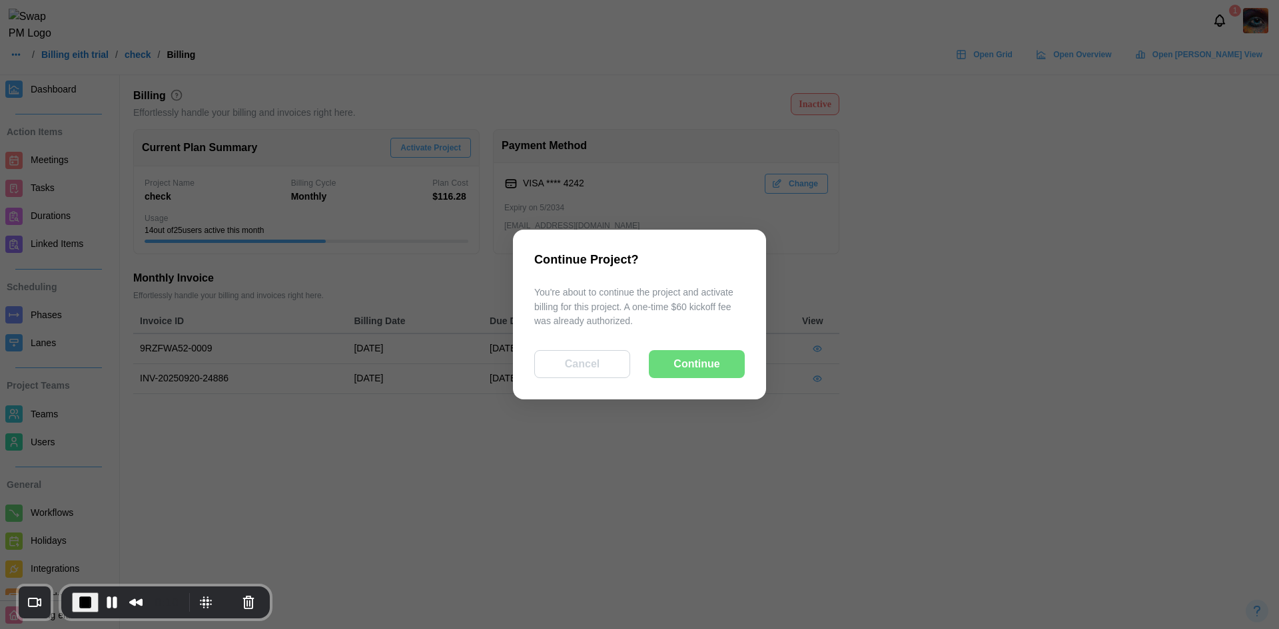
click at [734, 373] on button "Continue" at bounding box center [697, 364] width 96 height 28
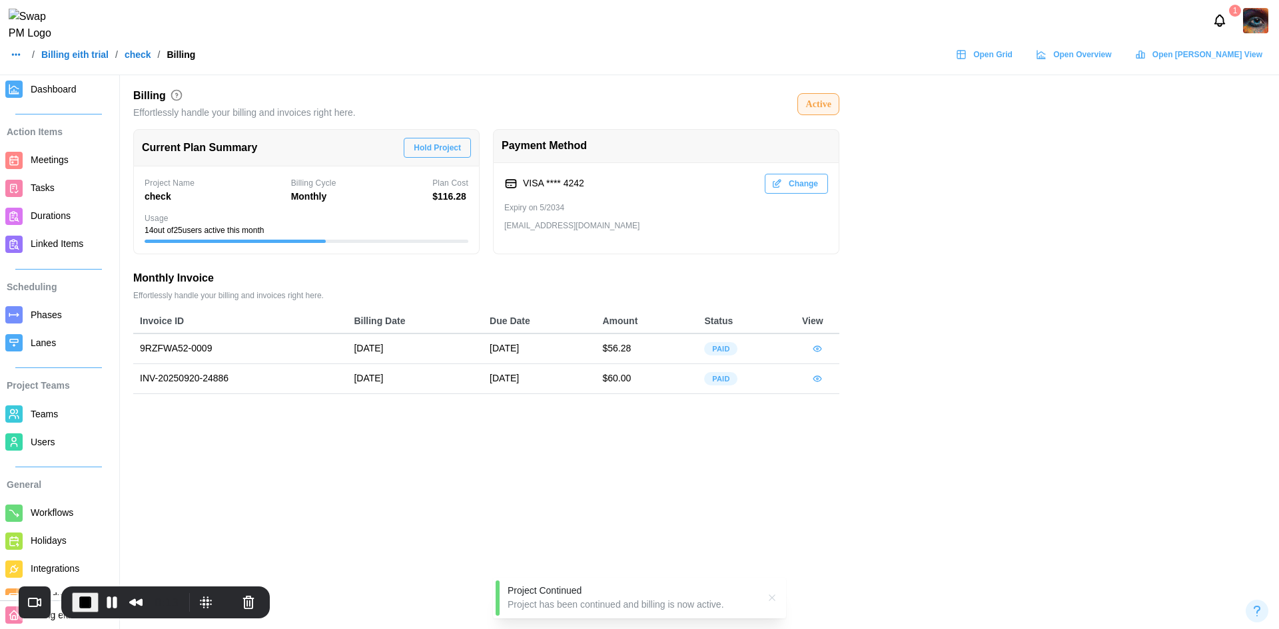
click at [39, 87] on span "Dashboard" at bounding box center [54, 89] width 46 height 11
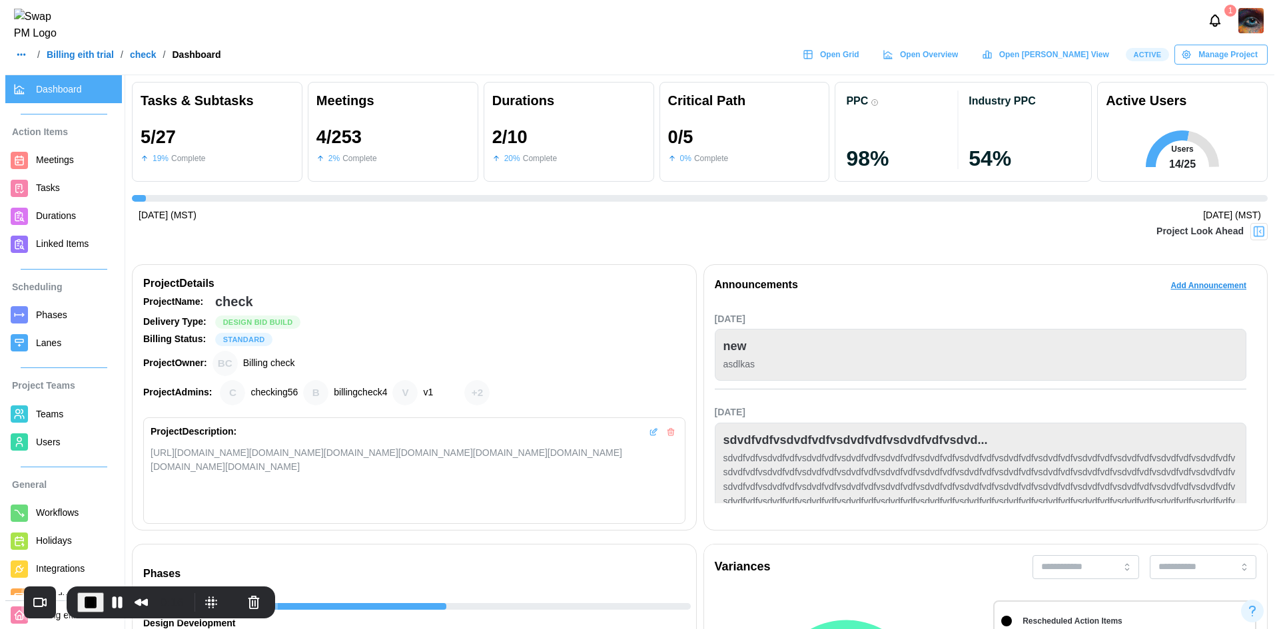
scroll to position [0, 5322]
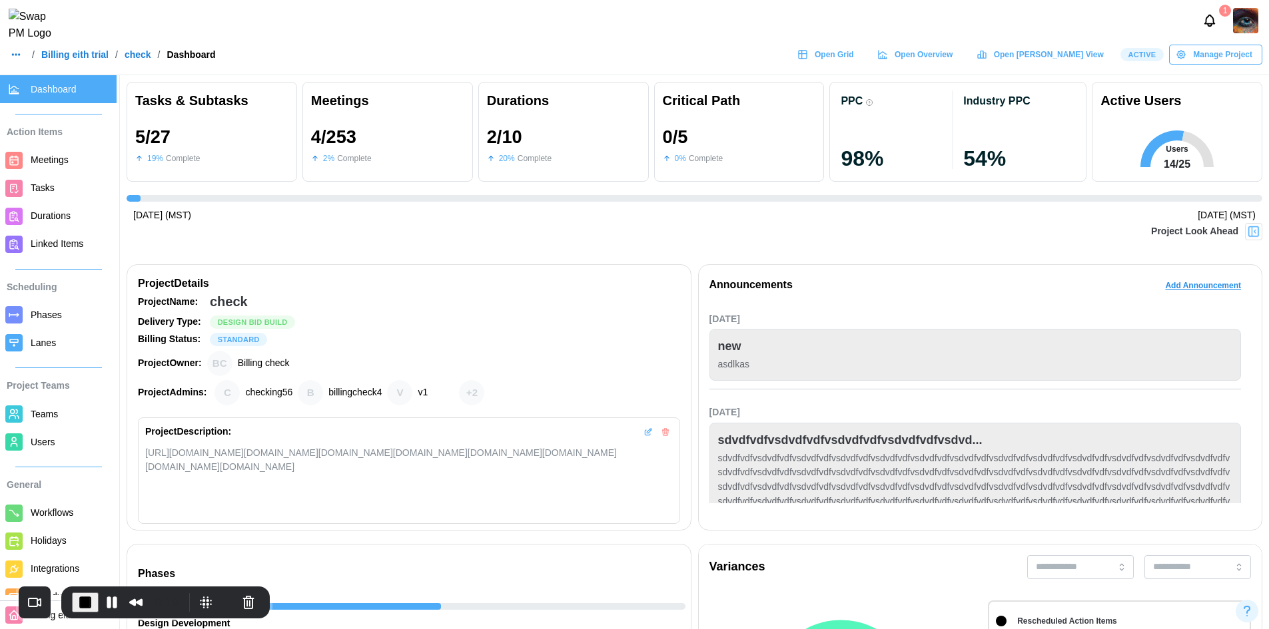
click at [1185, 59] on icon "button" at bounding box center [1181, 55] width 8 height 8
click at [1196, 143] on div "Complete Project" at bounding box center [1222, 138] width 72 height 11
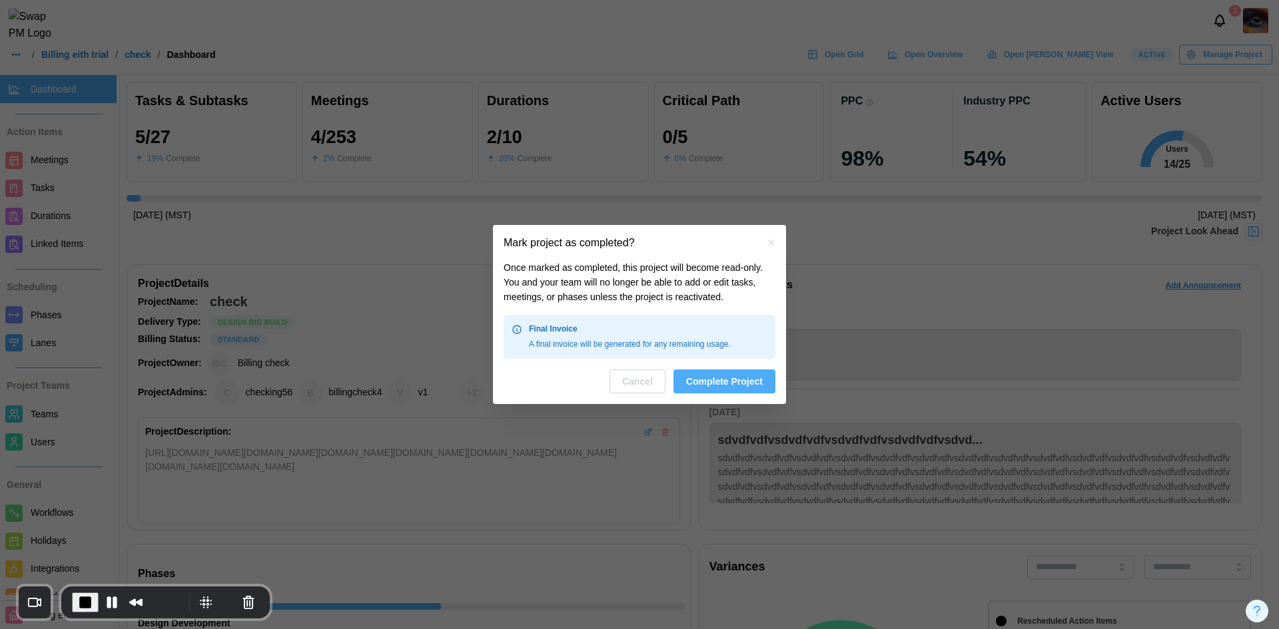
click at [713, 378] on span "Complete Project" at bounding box center [724, 381] width 77 height 23
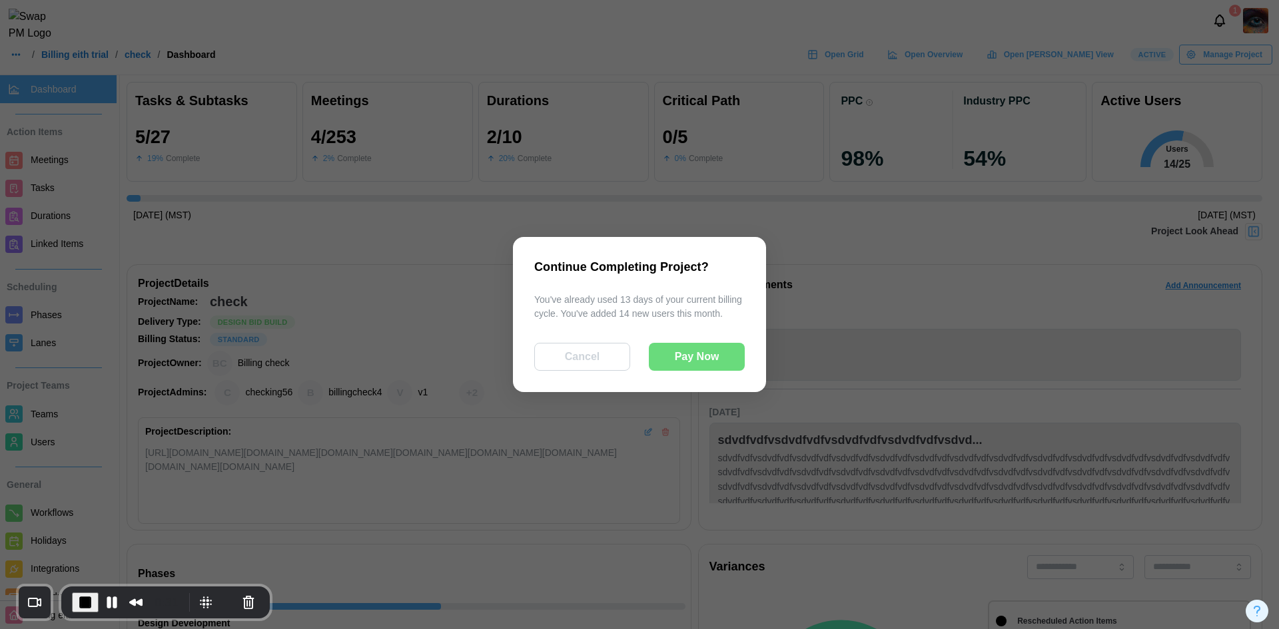
click at [680, 348] on span "Pay Now" at bounding box center [697, 357] width 45 height 27
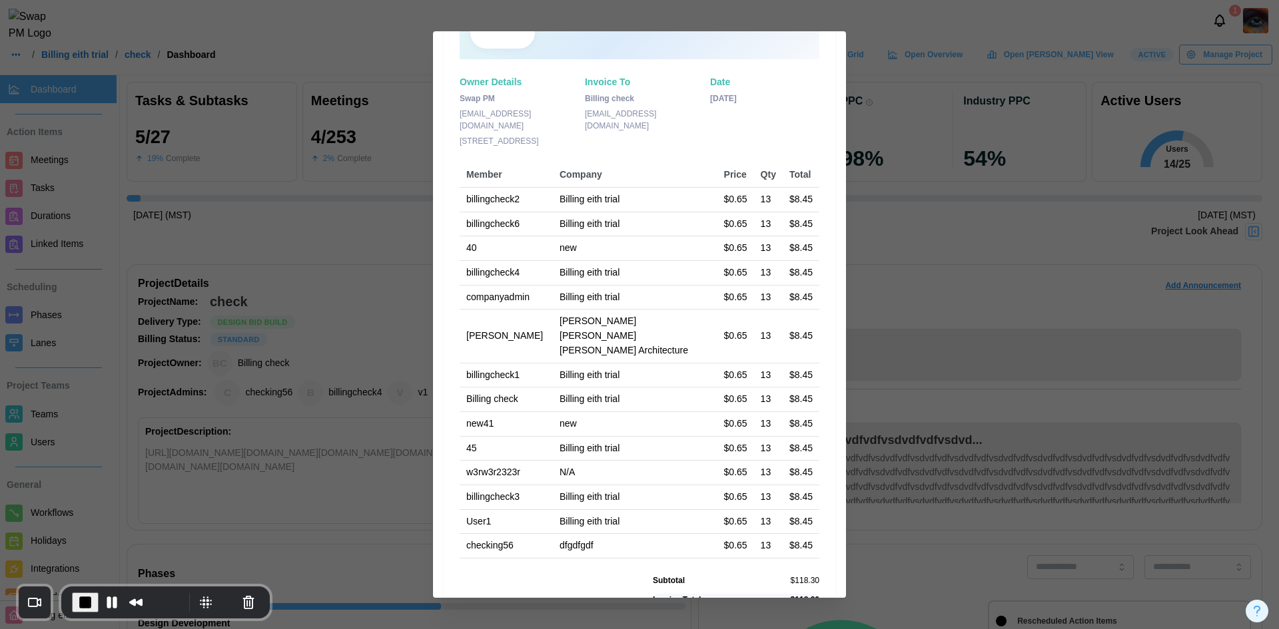
scroll to position [202, 0]
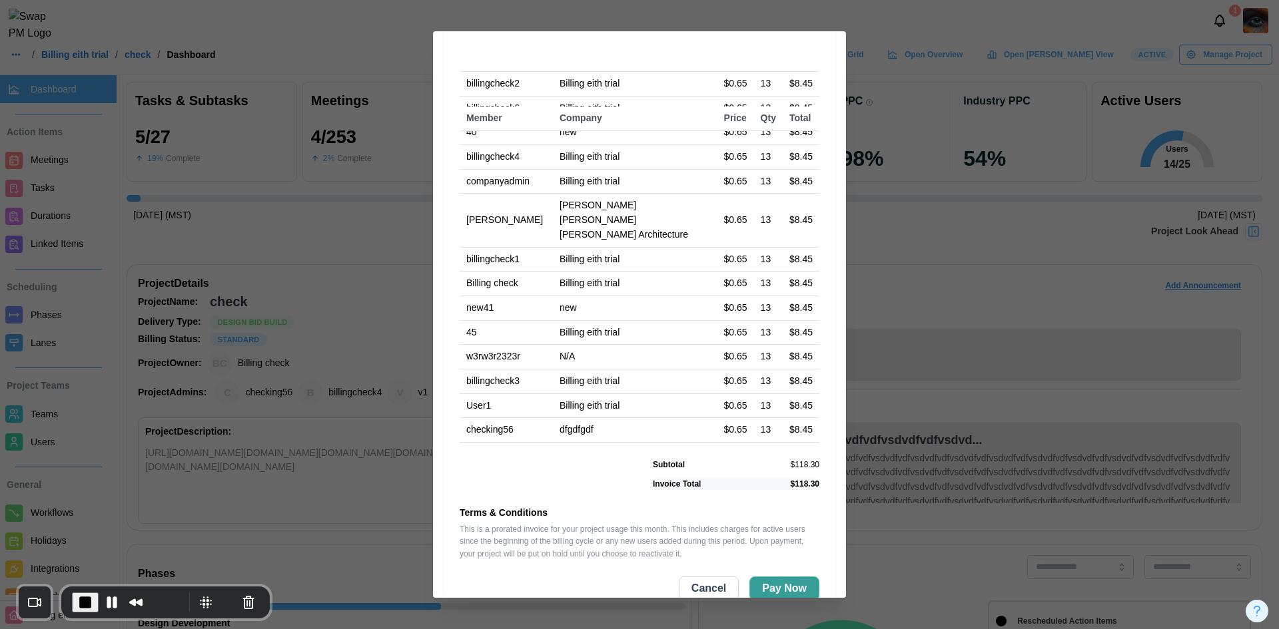
click at [793, 577] on span "Pay Now" at bounding box center [784, 588] width 45 height 23
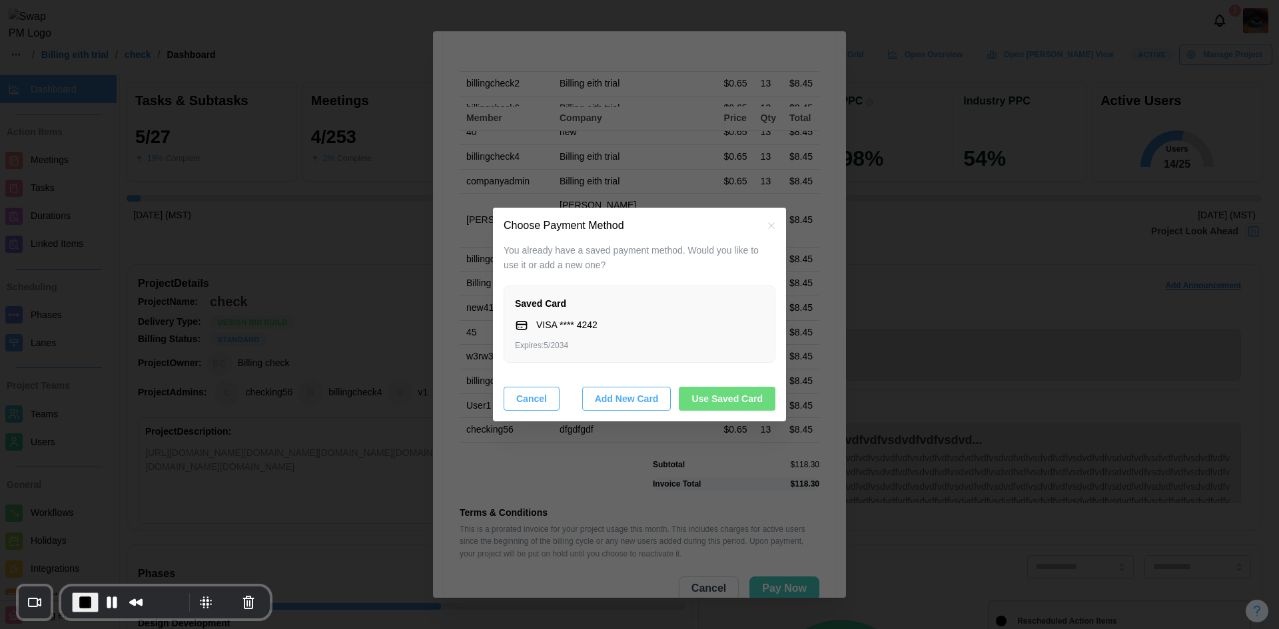
click at [740, 400] on span "Use Saved Card" at bounding box center [726, 399] width 71 height 23
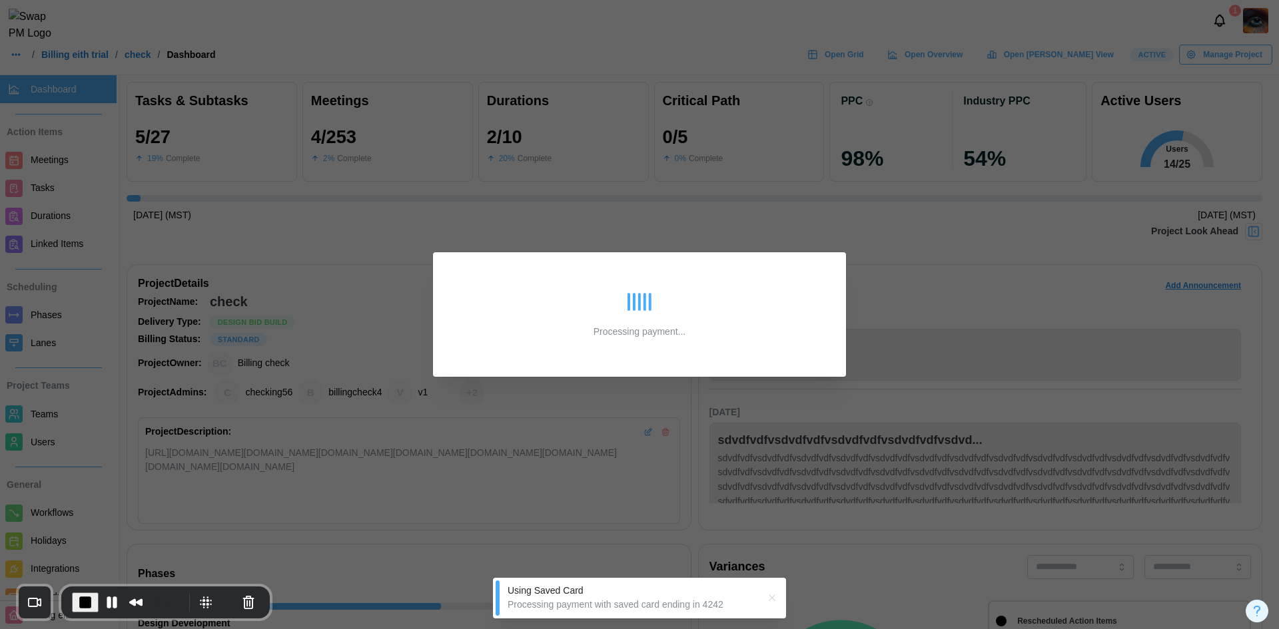
scroll to position [0, 0]
click at [83, 601] on span "End Recording" at bounding box center [85, 603] width 16 height 16
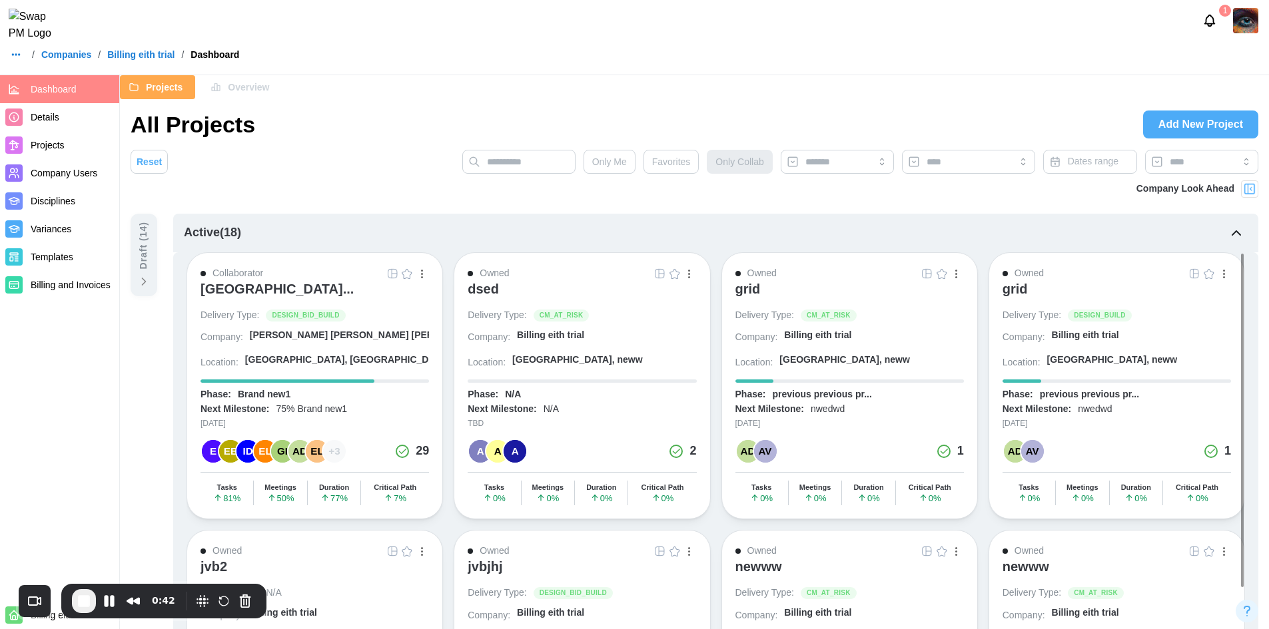
click at [1164, 129] on span "Add New Project" at bounding box center [1200, 124] width 85 height 27
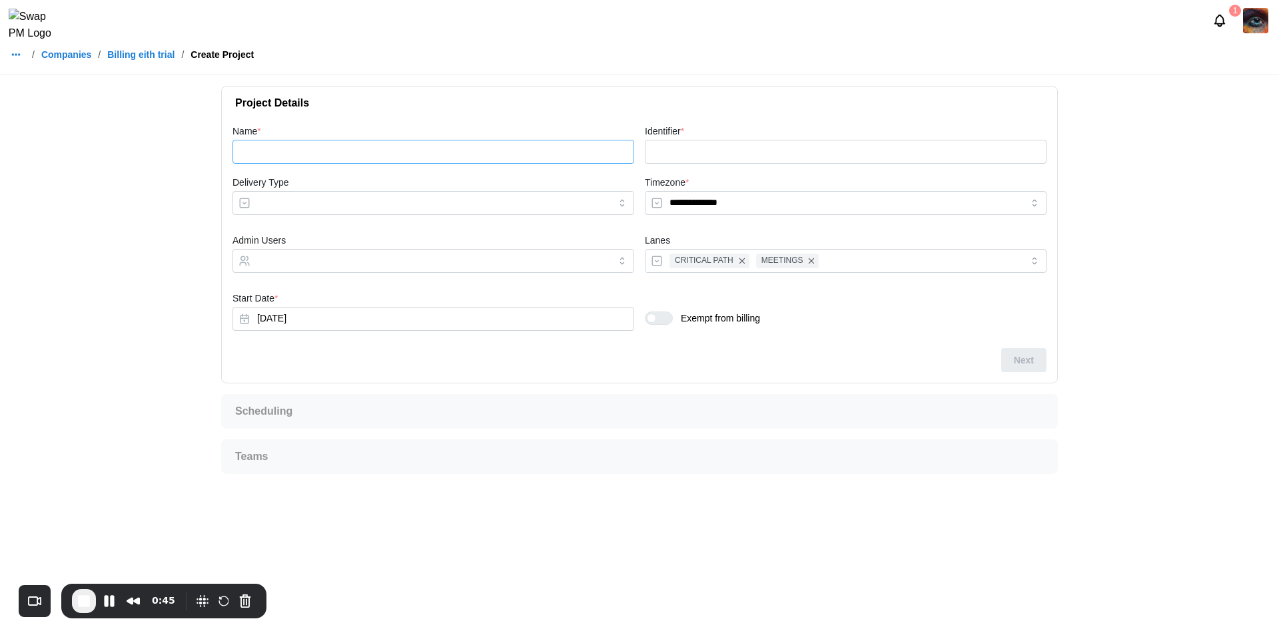
click at [366, 147] on input "Name *" at bounding box center [433, 152] width 402 height 24
type input "*"
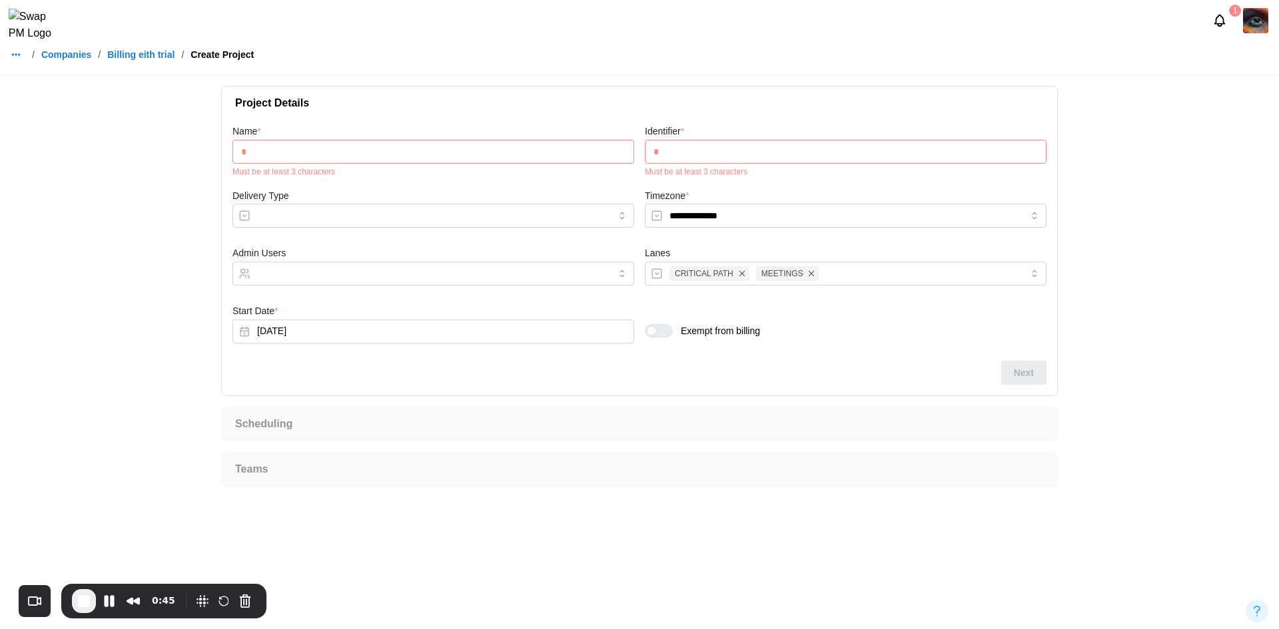
type input "**"
type input "***"
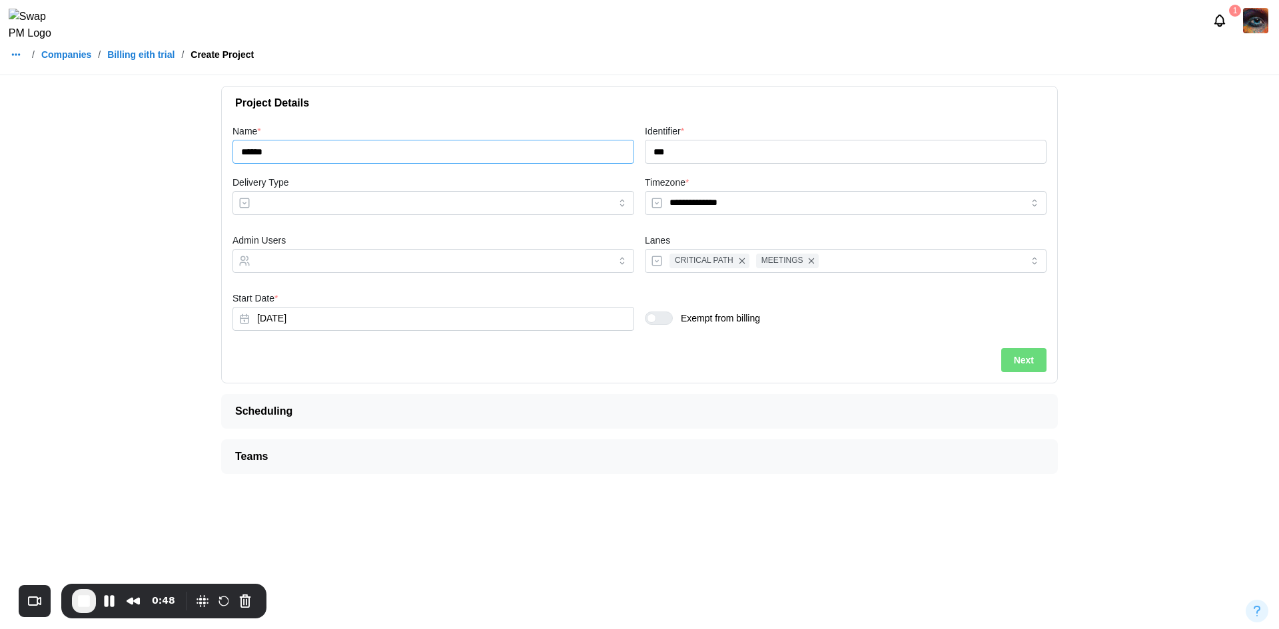
type input "******"
click at [73, 59] on link "Companies" at bounding box center [66, 54] width 50 height 9
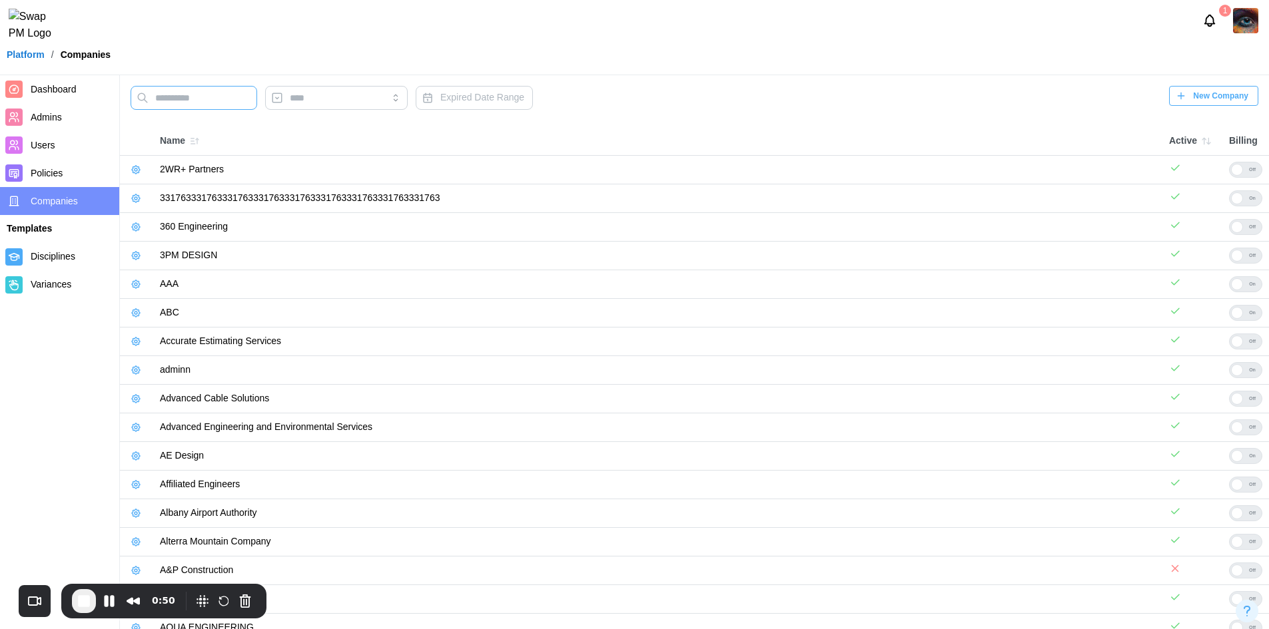
click at [149, 103] on input "text" at bounding box center [194, 98] width 127 height 24
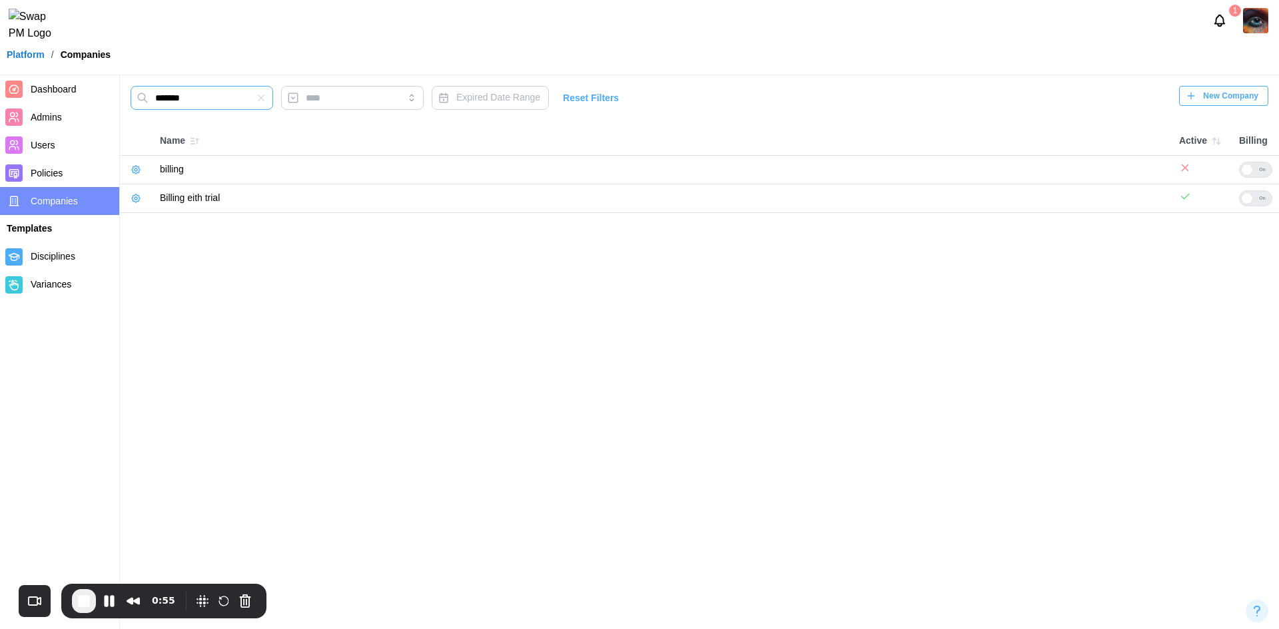
type input "*******"
click at [1253, 198] on div at bounding box center [1247, 198] width 12 height 12
click at [131, 202] on icon "button" at bounding box center [136, 198] width 11 height 11
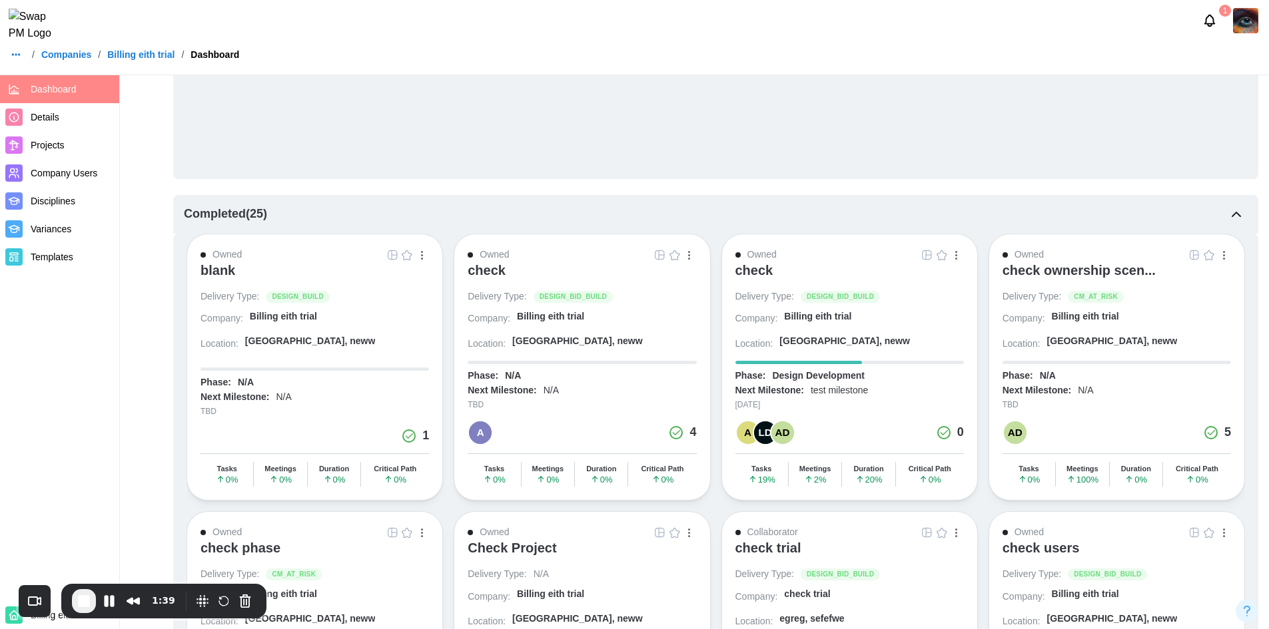
scroll to position [1598, 0]
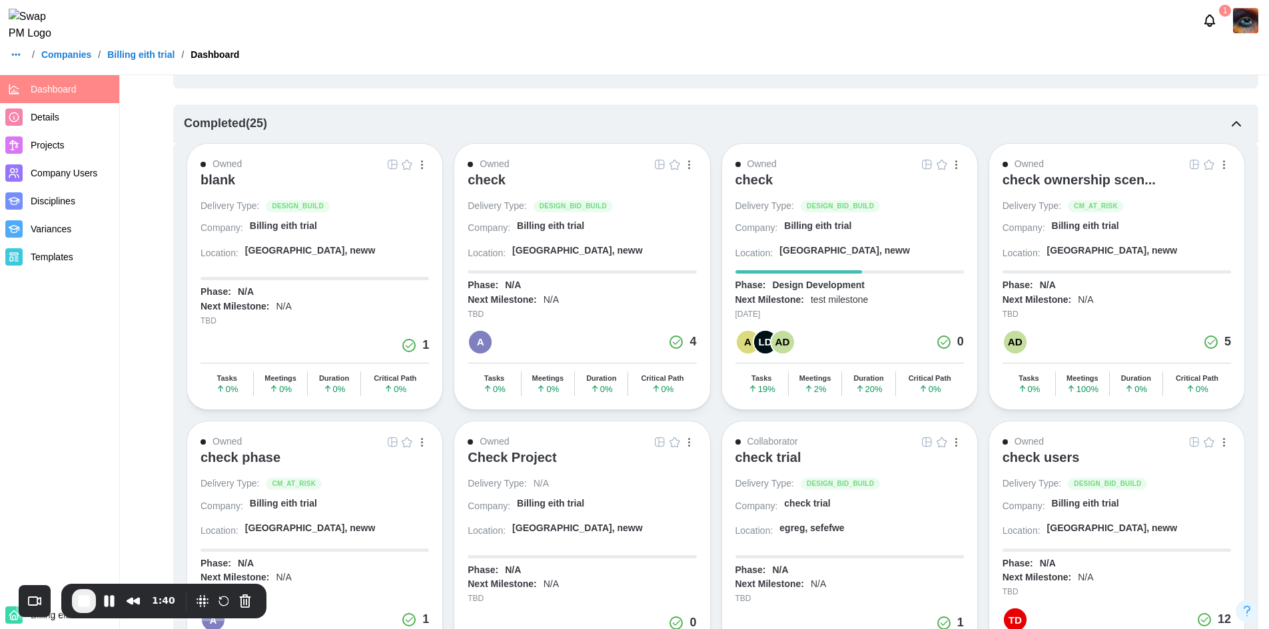
click at [500, 187] on div "check" at bounding box center [487, 180] width 38 height 16
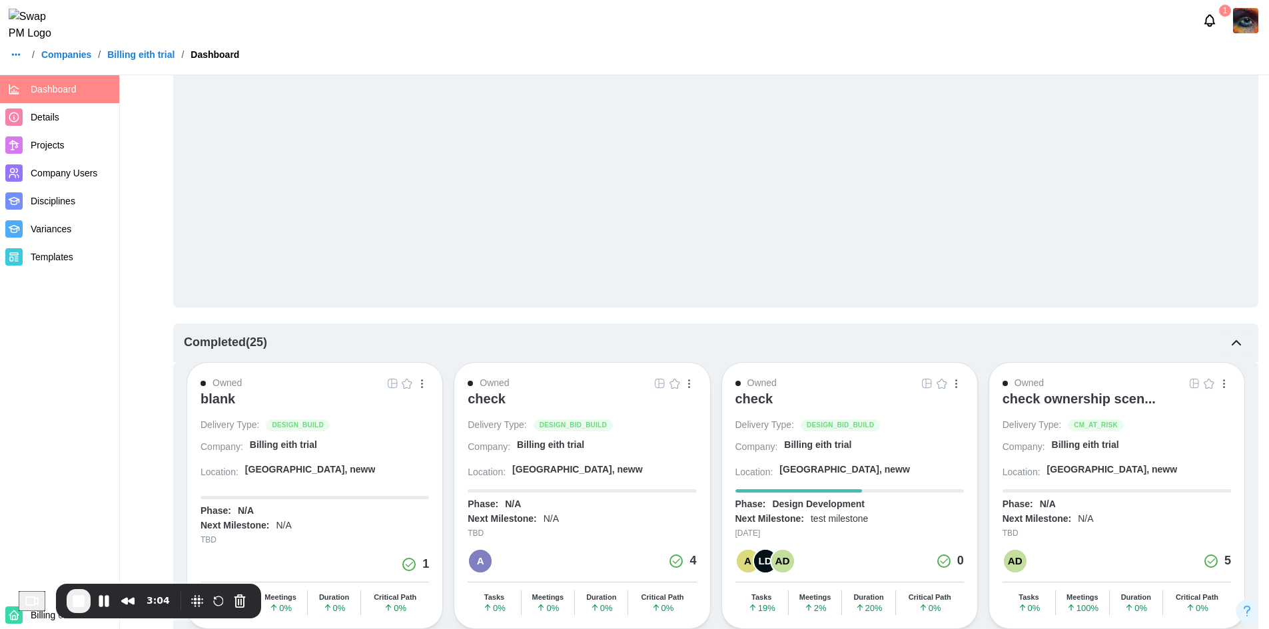
scroll to position [1199, 0]
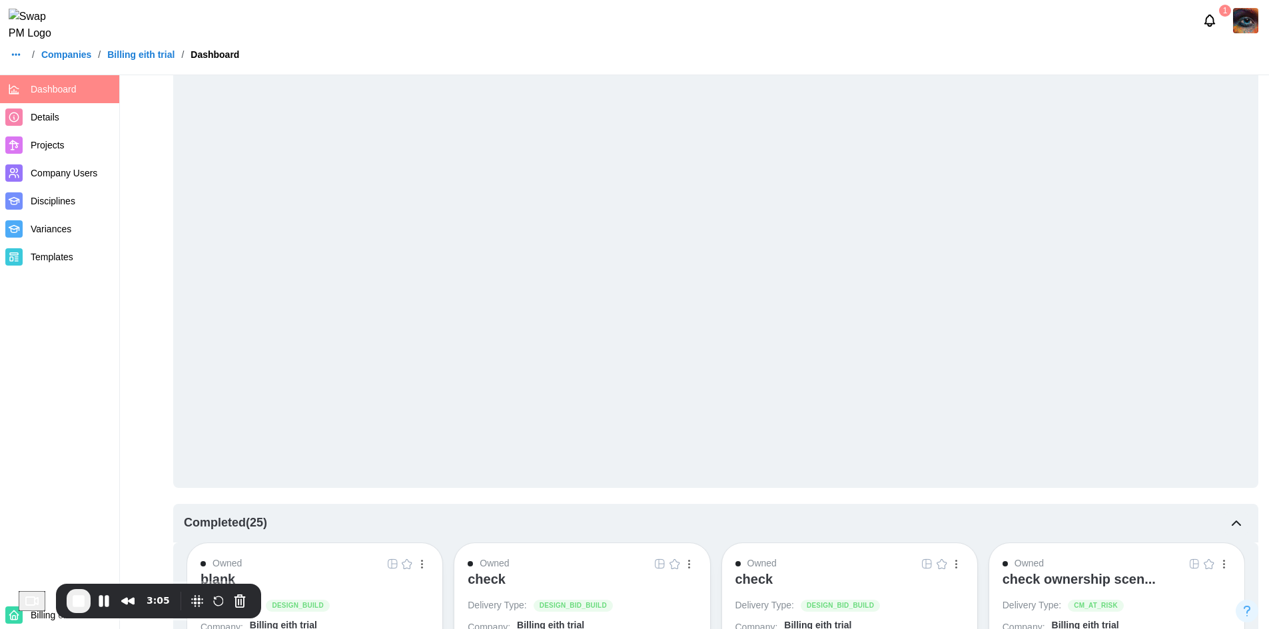
click at [67, 55] on div "/ Companies / Billing eith trial / Dashboard" at bounding box center [123, 54] width 232 height 19
click at [67, 59] on link "Companies" at bounding box center [66, 54] width 50 height 9
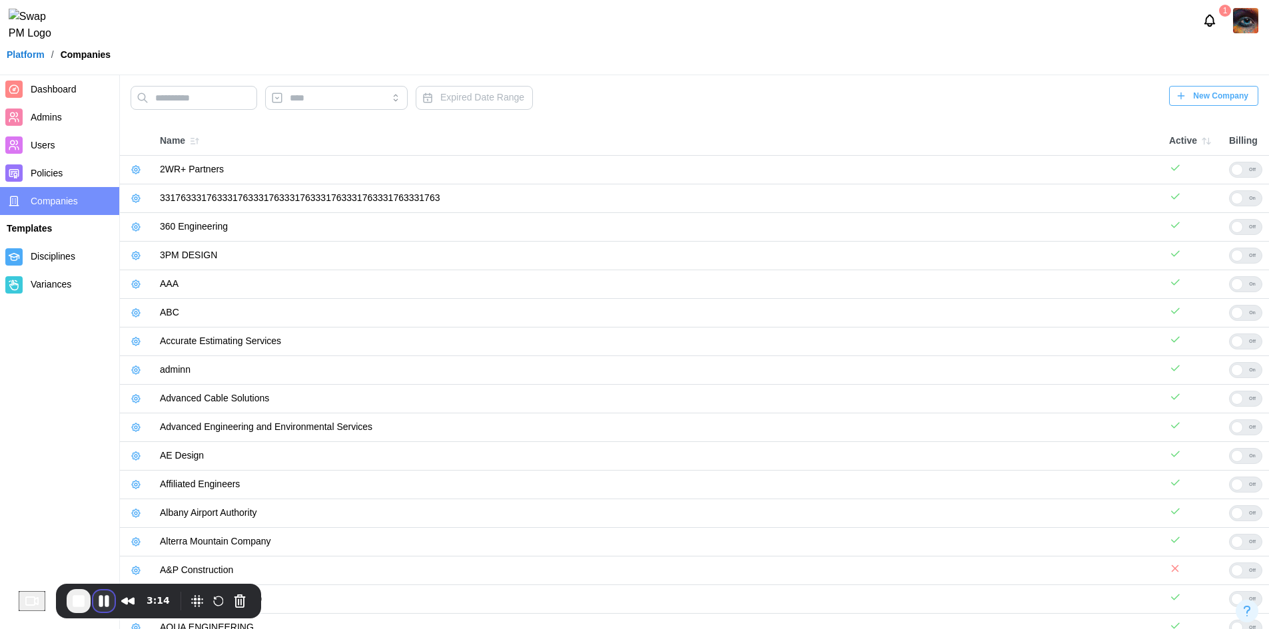
click at [105, 600] on button "Pause Recording" at bounding box center [103, 601] width 21 height 21
click at [195, 101] on input "text" at bounding box center [194, 98] width 127 height 24
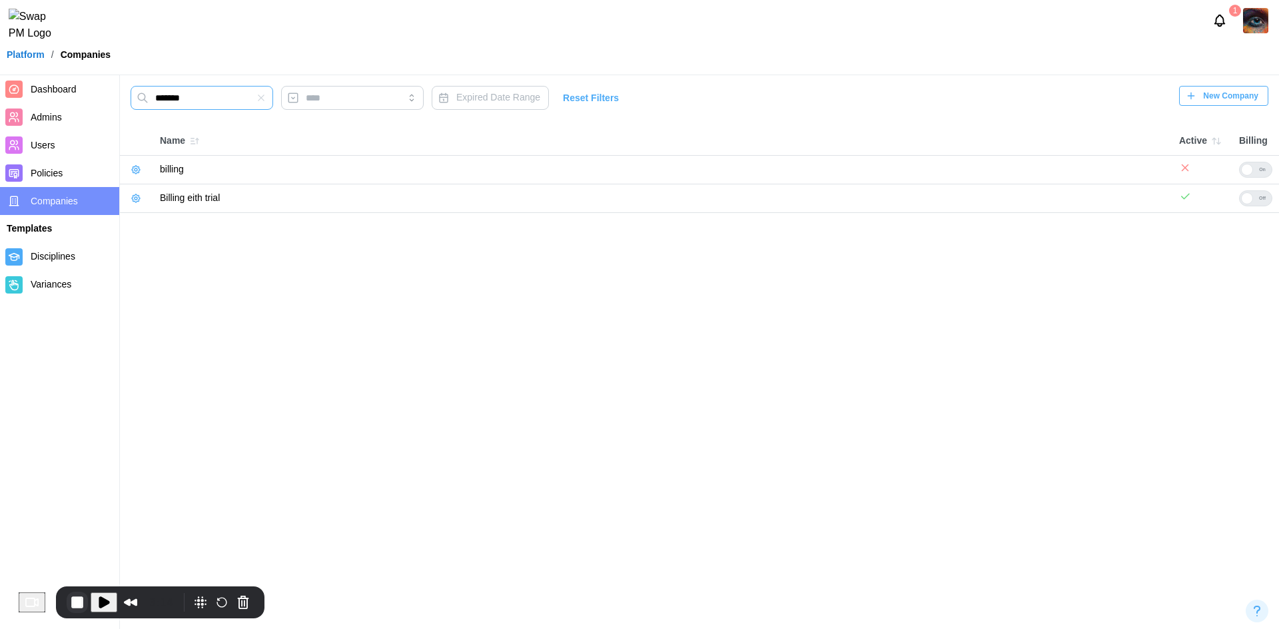
type input "*******"
click at [78, 599] on button "End Recording" at bounding box center [77, 602] width 21 height 21
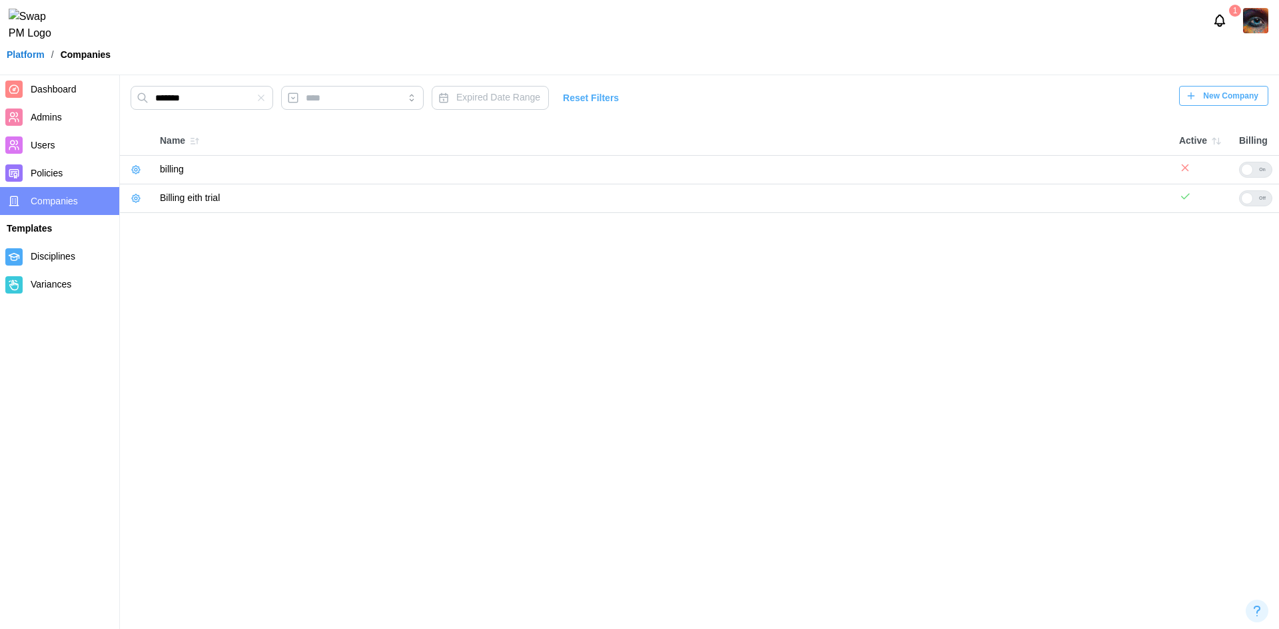
click at [1247, 199] on div at bounding box center [1247, 198] width 12 height 12
click at [138, 206] on button "button" at bounding box center [136, 198] width 19 height 19
click at [131, 196] on icon "button" at bounding box center [136, 198] width 11 height 11
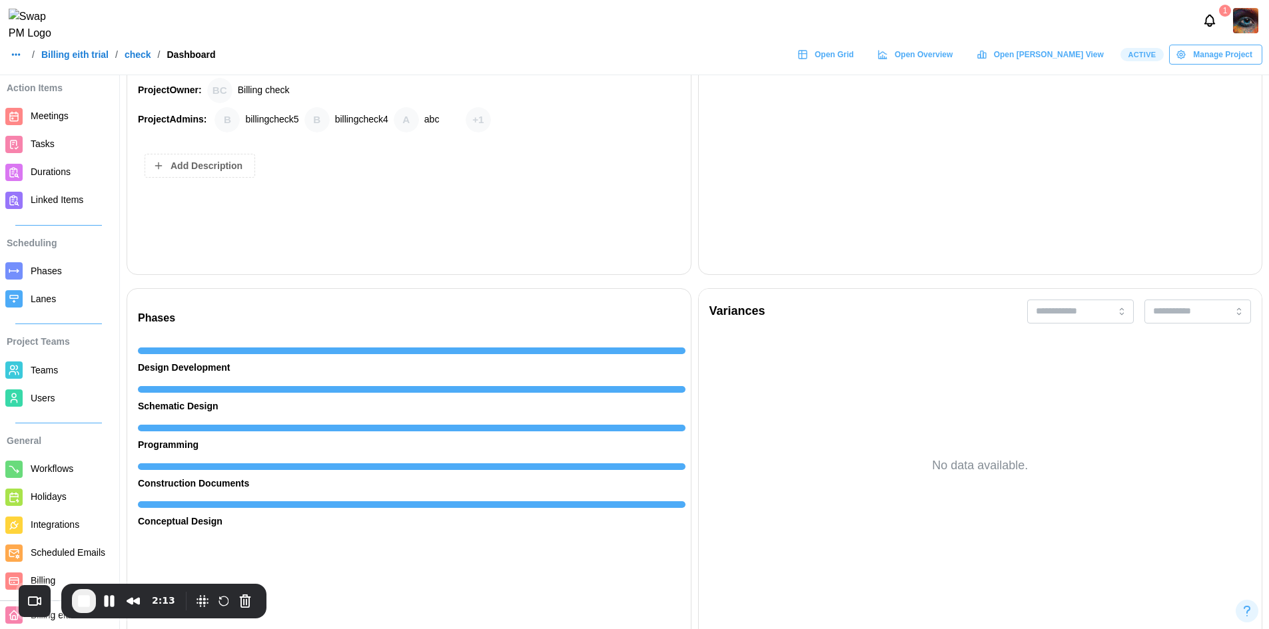
scroll to position [400, 0]
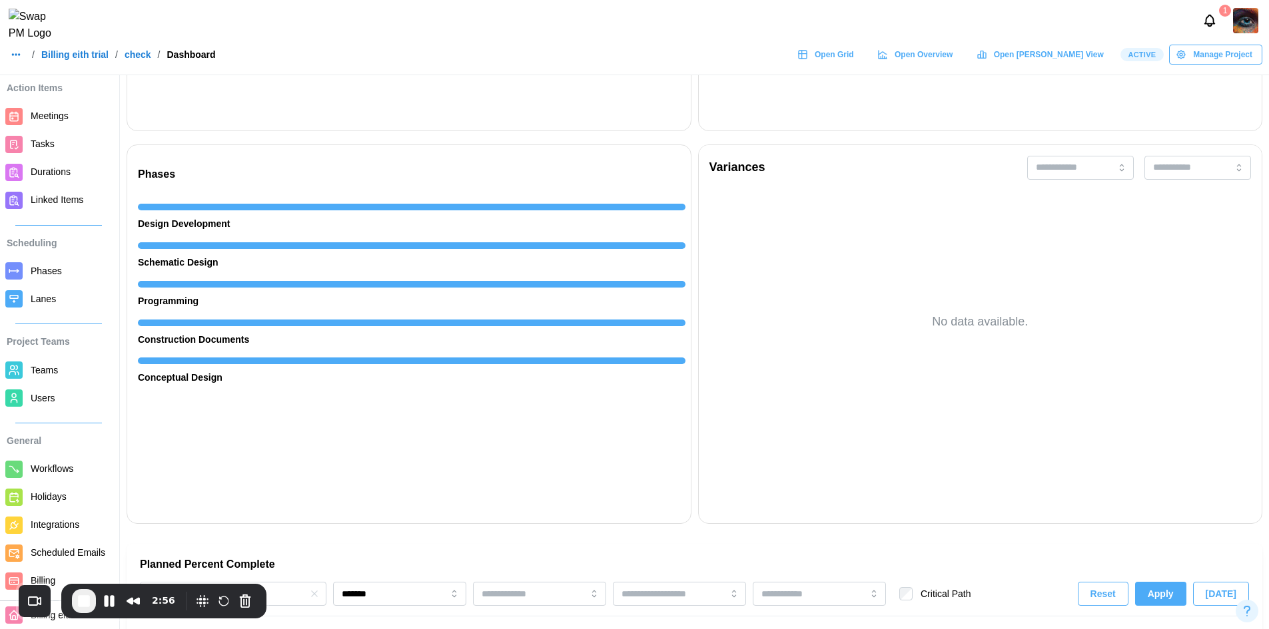
click at [62, 581] on span "Billing" at bounding box center [71, 581] width 81 height 17
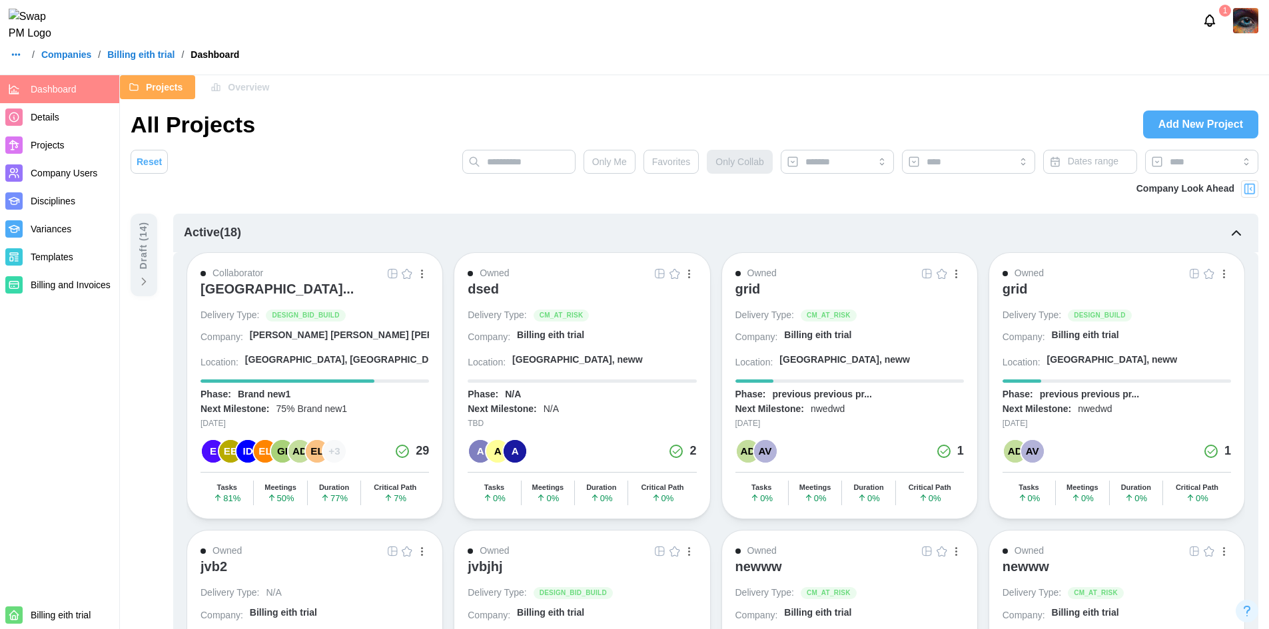
click at [53, 146] on span "Projects" at bounding box center [48, 145] width 34 height 11
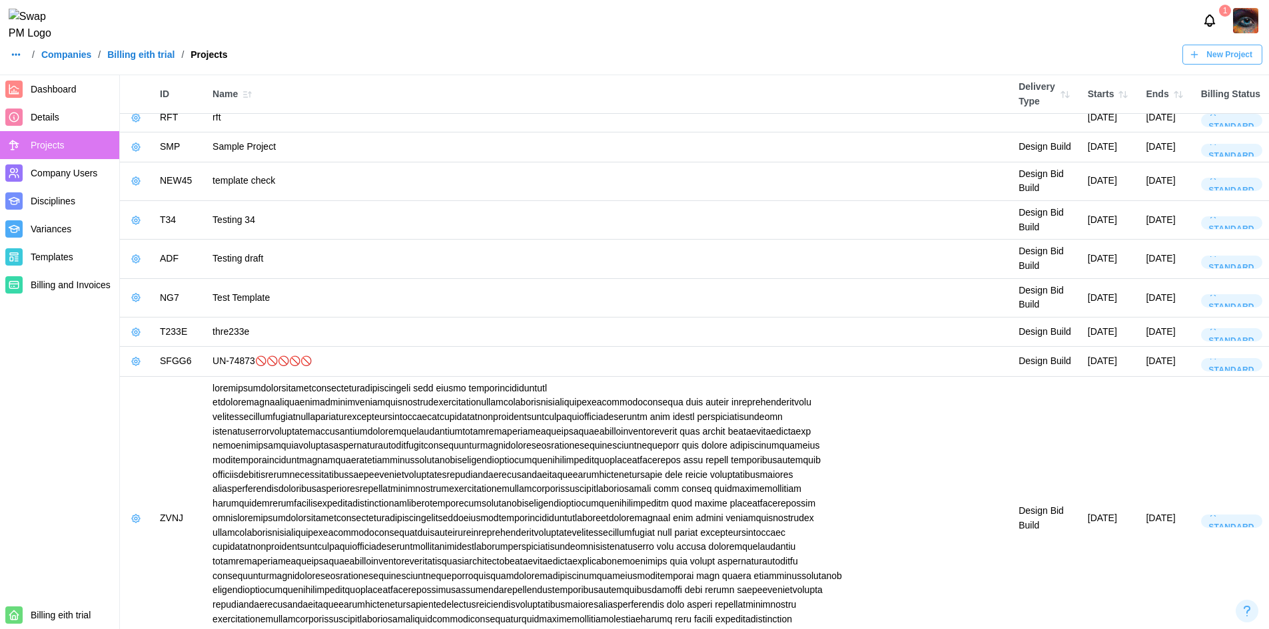
scroll to position [1525, 0]
